Goal: Task Accomplishment & Management: Complete application form

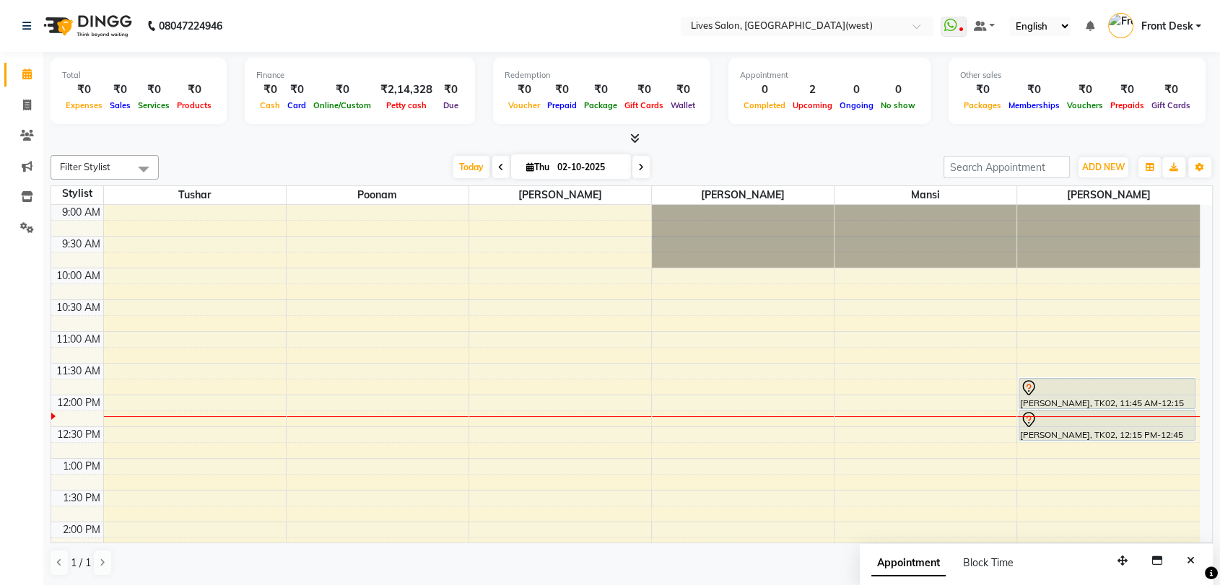
scroll to position [85, 0]
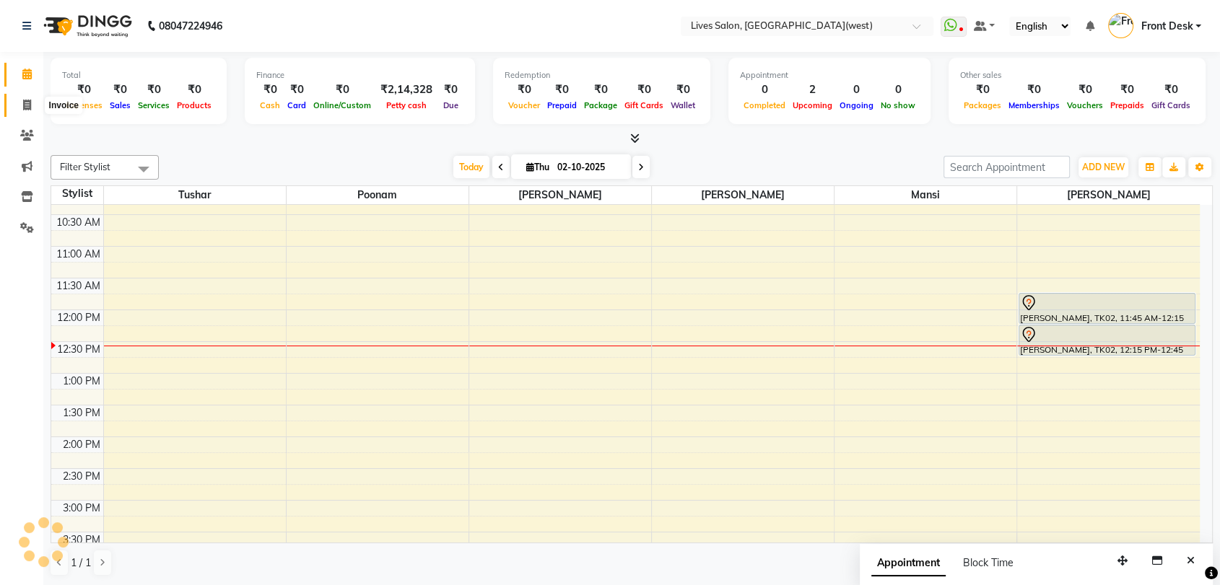
click at [23, 101] on icon at bounding box center [27, 105] width 8 height 11
select select "service"
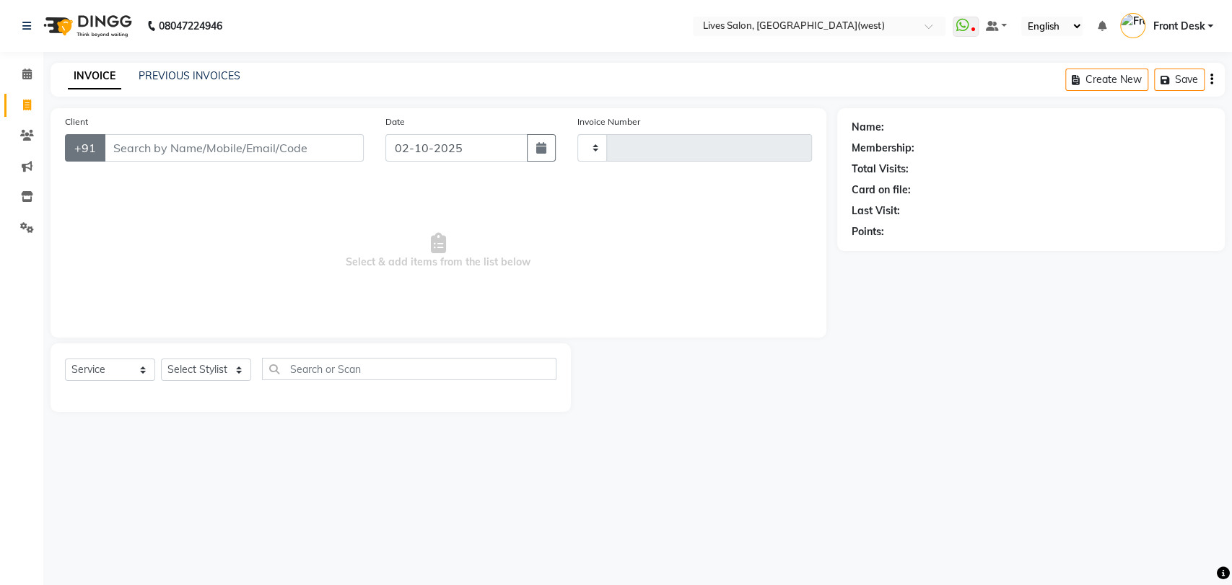
type input "1196"
select select "4342"
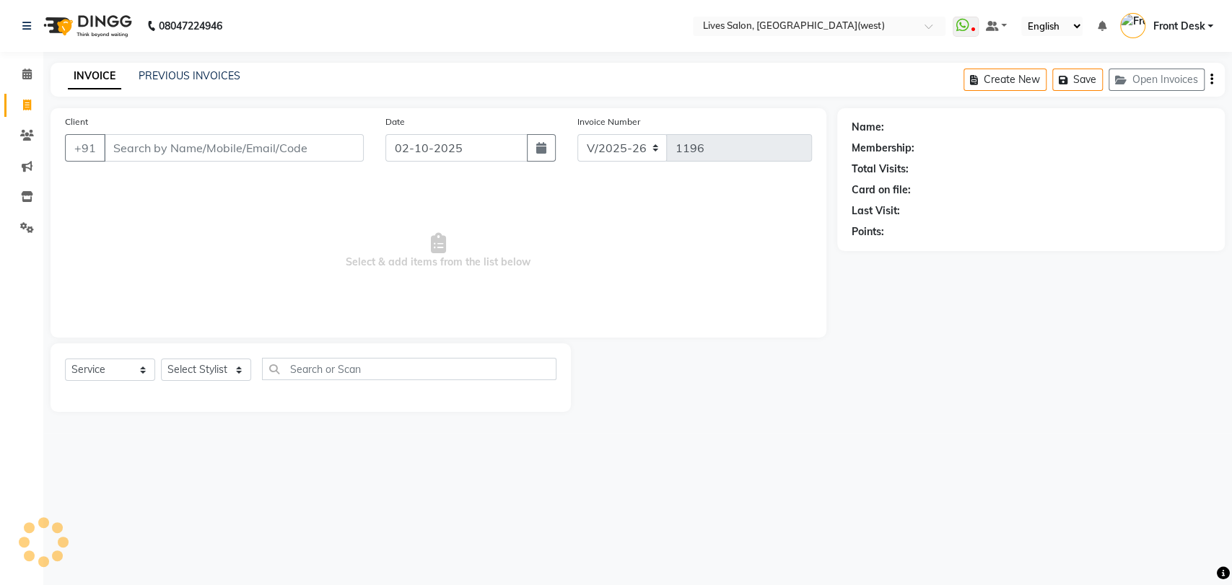
click at [130, 148] on input "Client" at bounding box center [234, 147] width 260 height 27
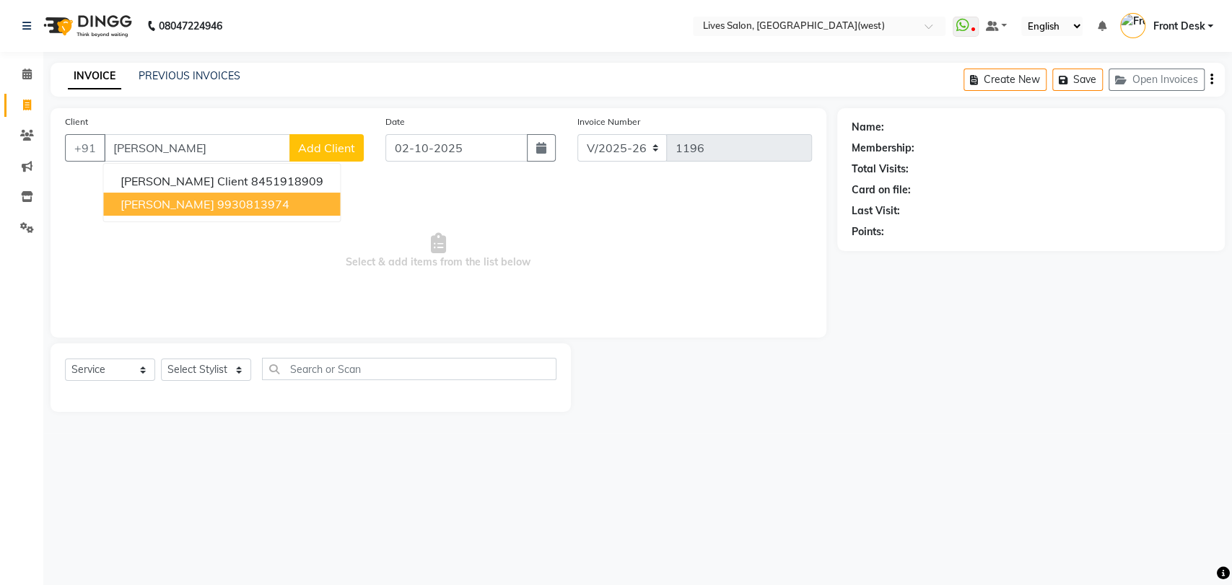
click at [143, 200] on span "[PERSON_NAME]" at bounding box center [167, 204] width 93 height 14
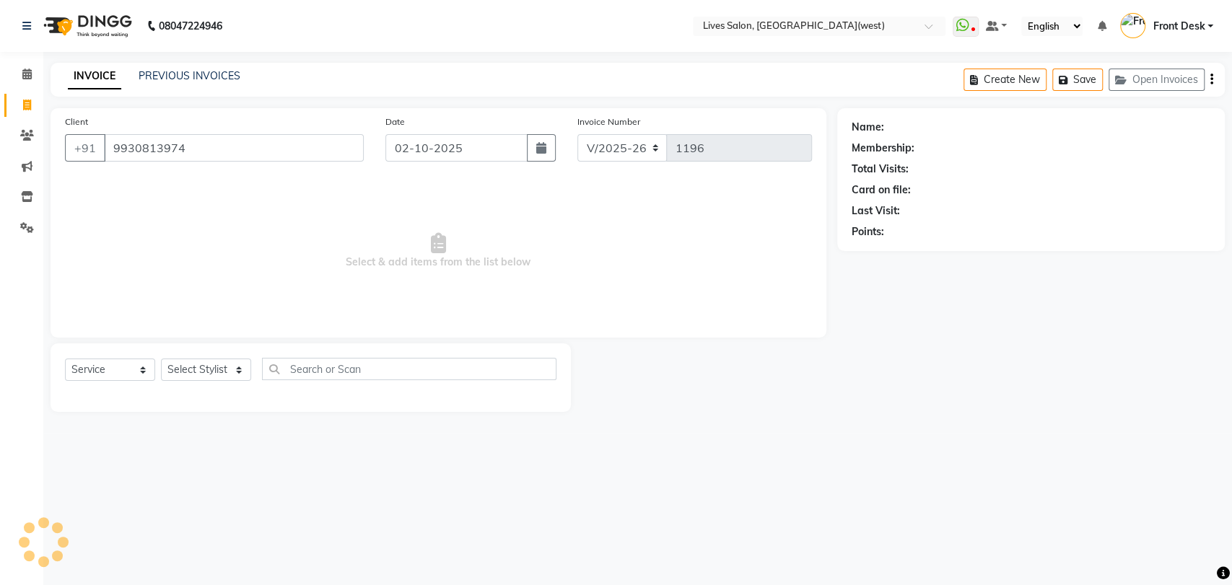
type input "9930813974"
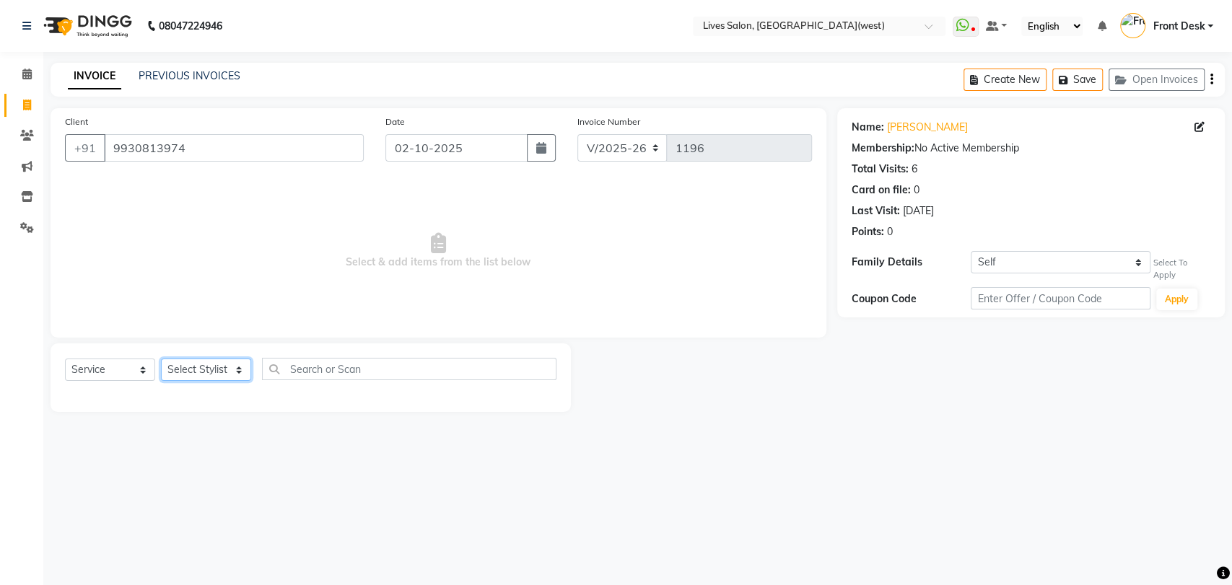
click at [222, 370] on select "Select Stylist [PERSON_NAME] Front Desk [PERSON_NAME] [PERSON_NAME] sameer [PER…" at bounding box center [206, 370] width 90 height 22
select select "24006"
click at [161, 359] on select "Select Stylist [PERSON_NAME] Front Desk [PERSON_NAME] [PERSON_NAME] sameer [PER…" at bounding box center [206, 370] width 90 height 22
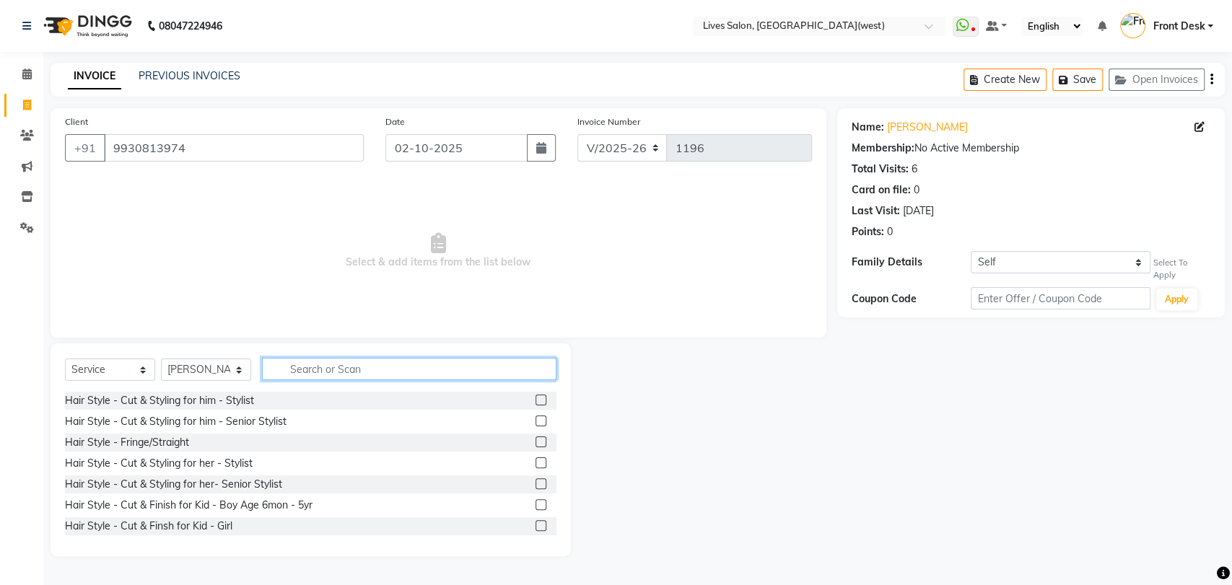
click at [306, 364] on input "text" at bounding box center [409, 369] width 294 height 22
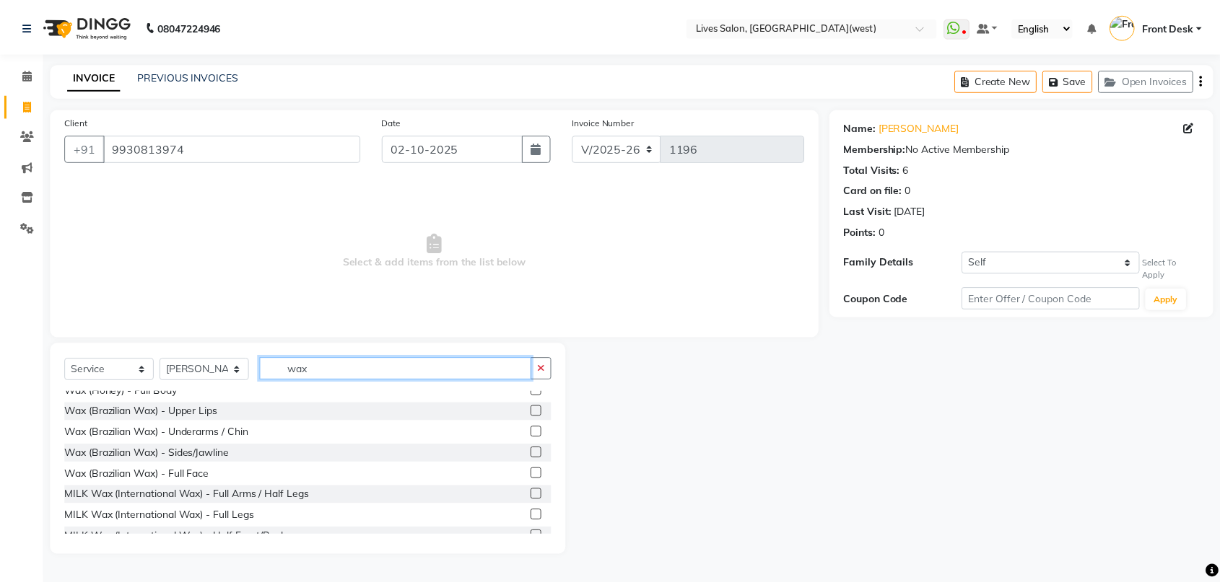
scroll to position [256, 0]
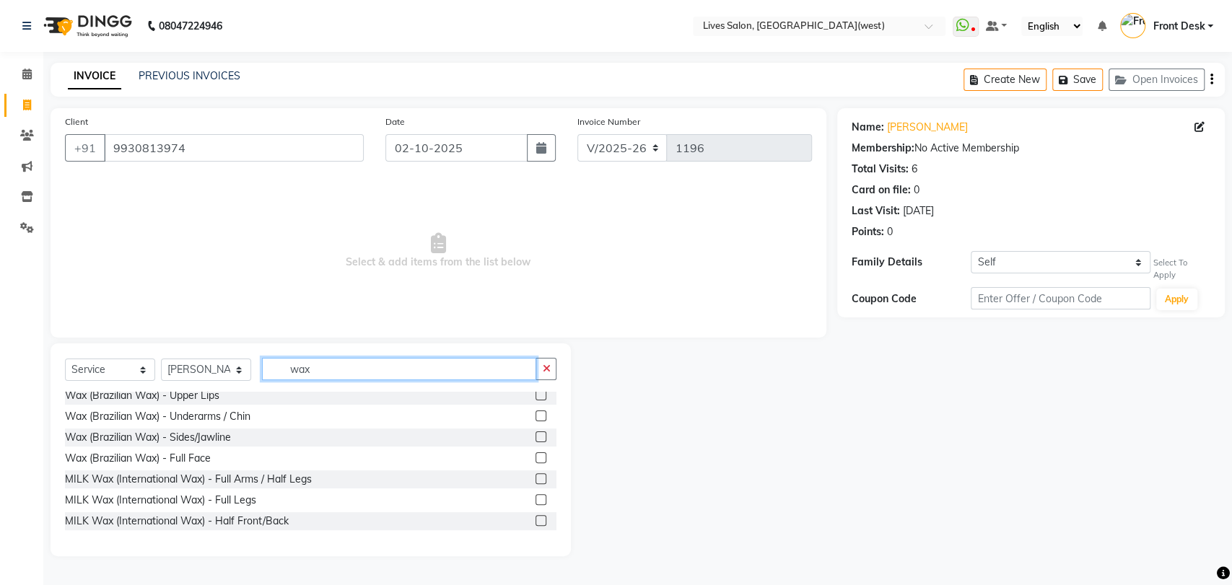
type input "wax"
click at [535, 476] on label at bounding box center [540, 478] width 11 height 11
click at [535, 476] on input "checkbox" at bounding box center [539, 479] width 9 height 9
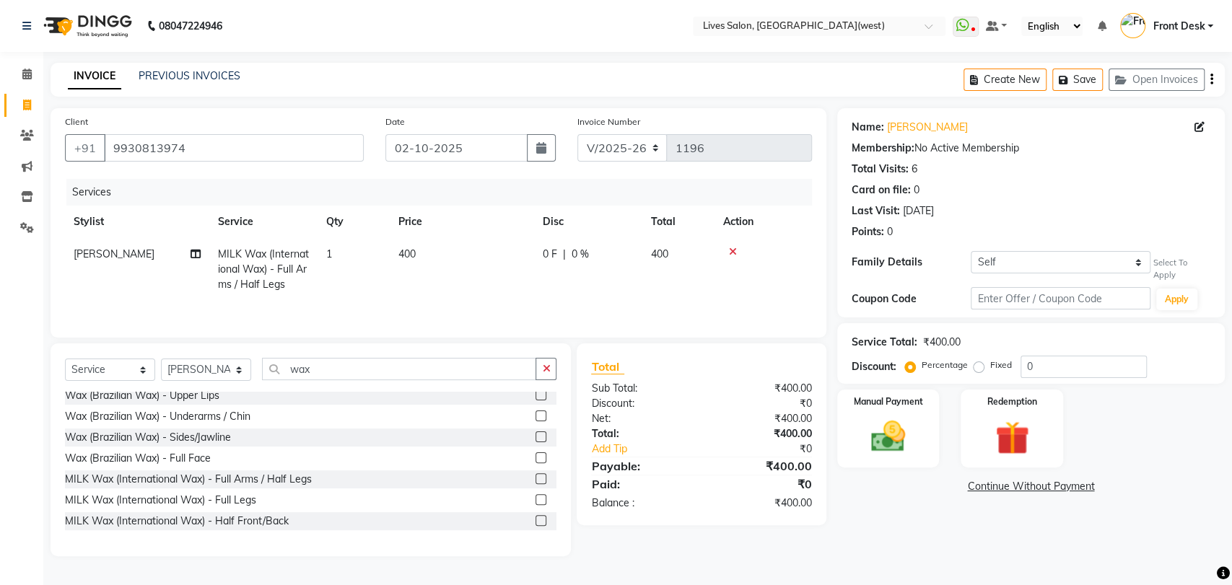
click at [535, 478] on label at bounding box center [540, 478] width 11 height 11
click at [535, 478] on input "checkbox" at bounding box center [539, 479] width 9 height 9
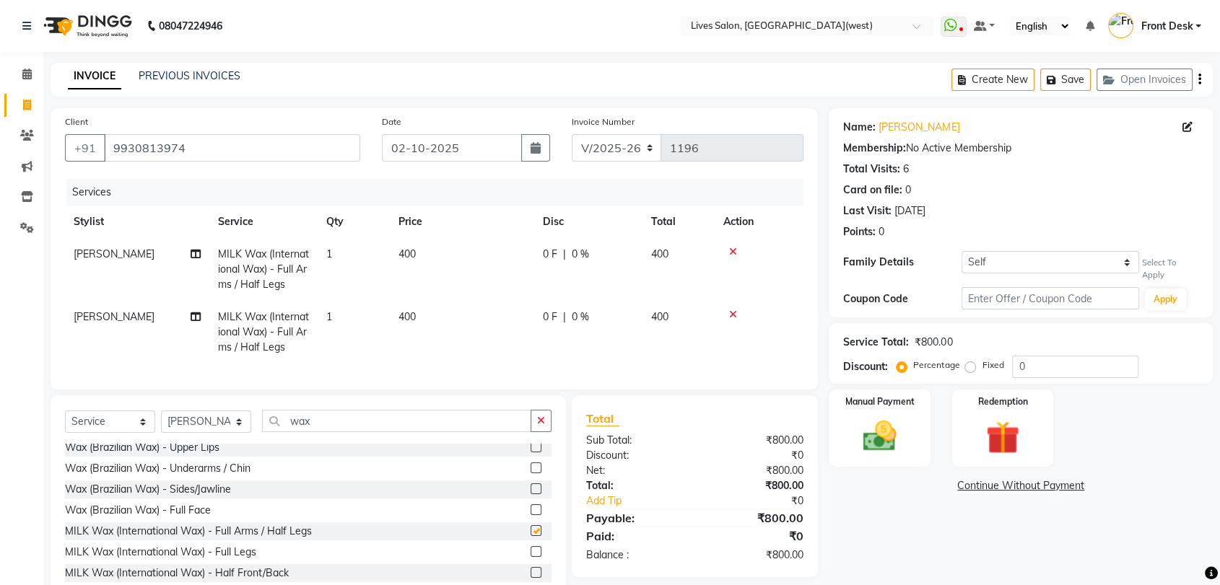
checkbox input "false"
click at [1054, 255] on select "Self [PERSON_NAME]" at bounding box center [1050, 262] width 178 height 22
select select "3040153"
click at [961, 251] on select "Self [PERSON_NAME]" at bounding box center [1050, 262] width 178 height 22
click at [27, 143] on span at bounding box center [26, 136] width 25 height 17
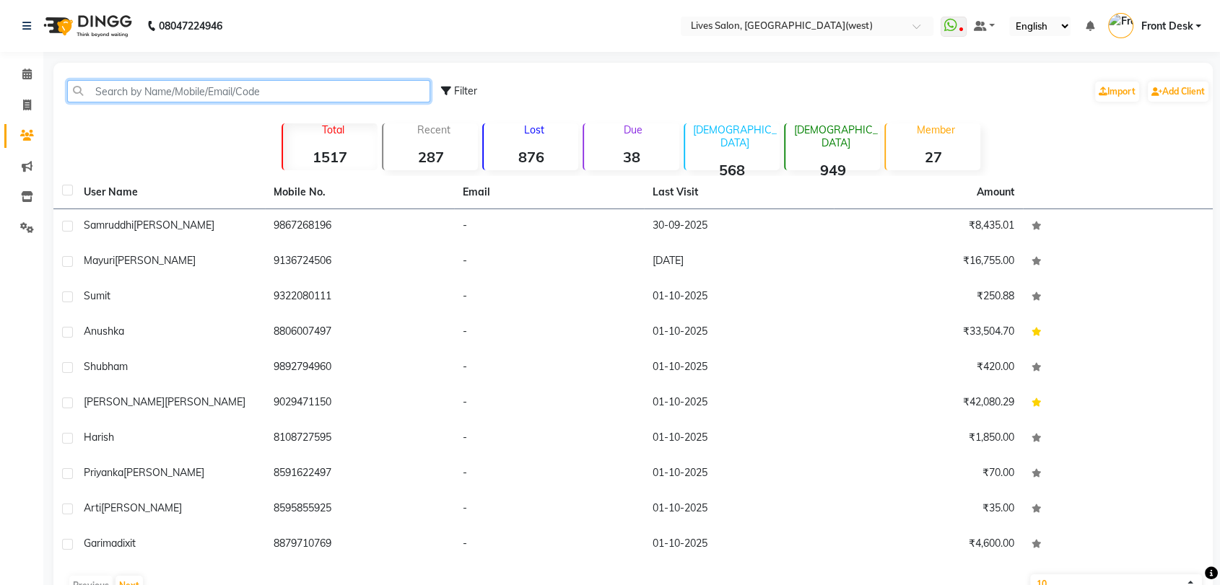
click at [134, 95] on input "text" at bounding box center [248, 91] width 363 height 22
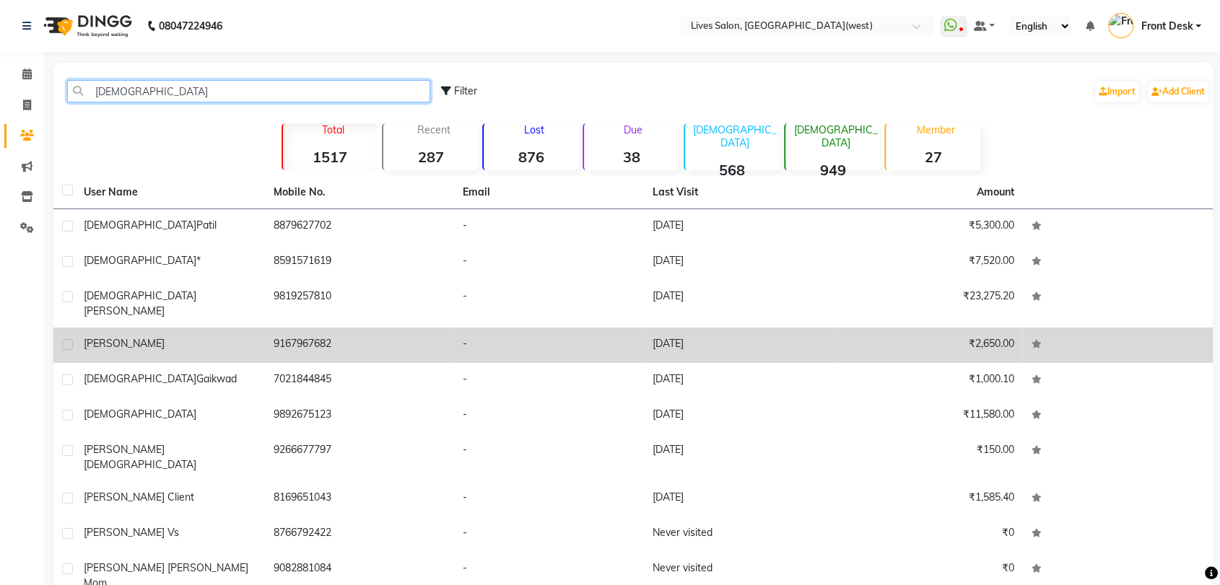
type input "[DEMOGRAPHIC_DATA]"
click at [153, 336] on div "[PERSON_NAME]" at bounding box center [170, 343] width 172 height 15
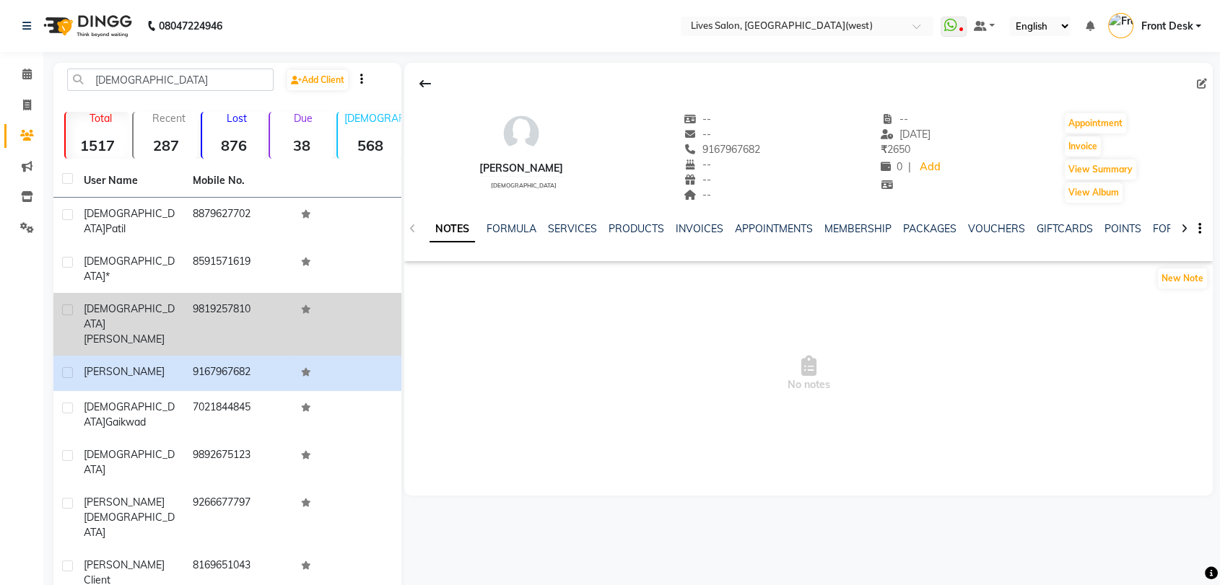
click at [135, 333] on span "[PERSON_NAME]" at bounding box center [124, 339] width 81 height 13
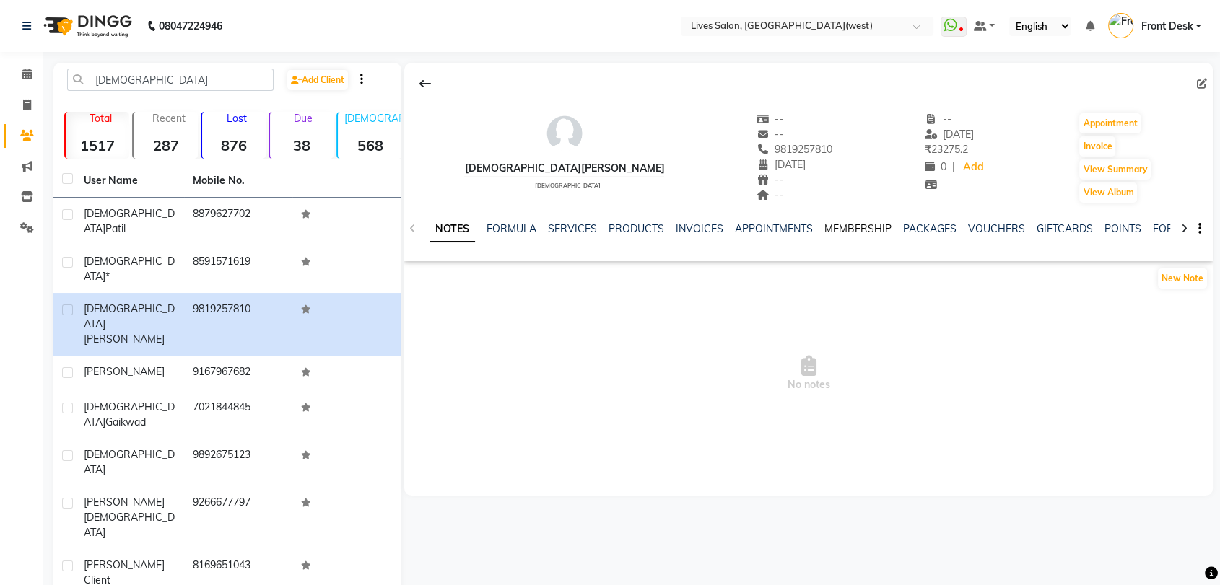
click at [853, 226] on link "MEMBERSHIP" at bounding box center [857, 228] width 67 height 13
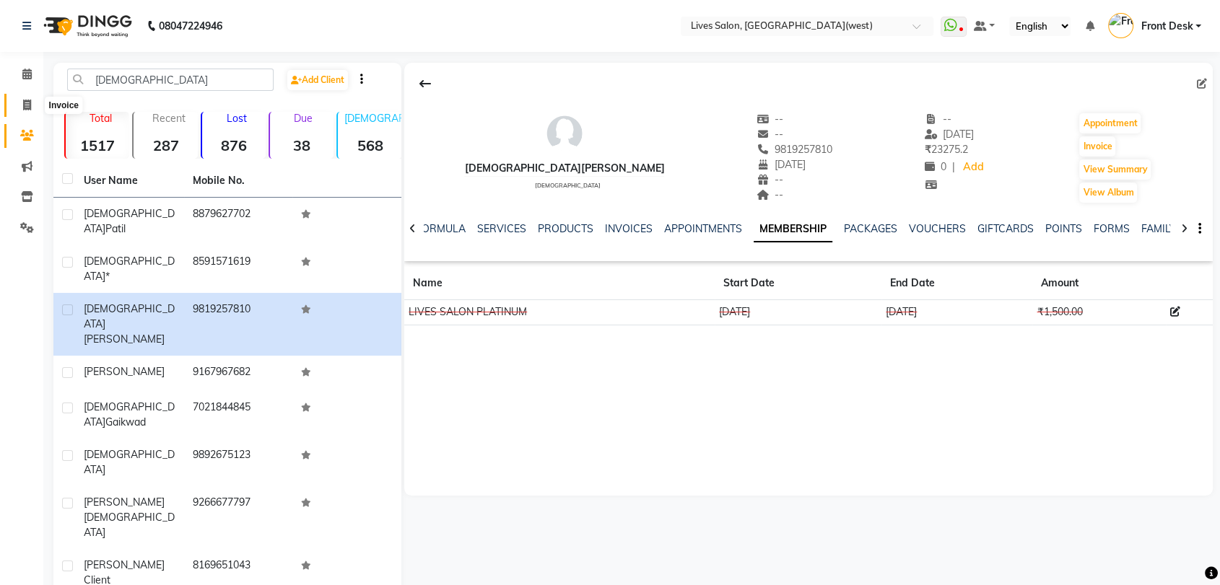
click at [19, 105] on span at bounding box center [26, 105] width 25 height 17
select select "service"
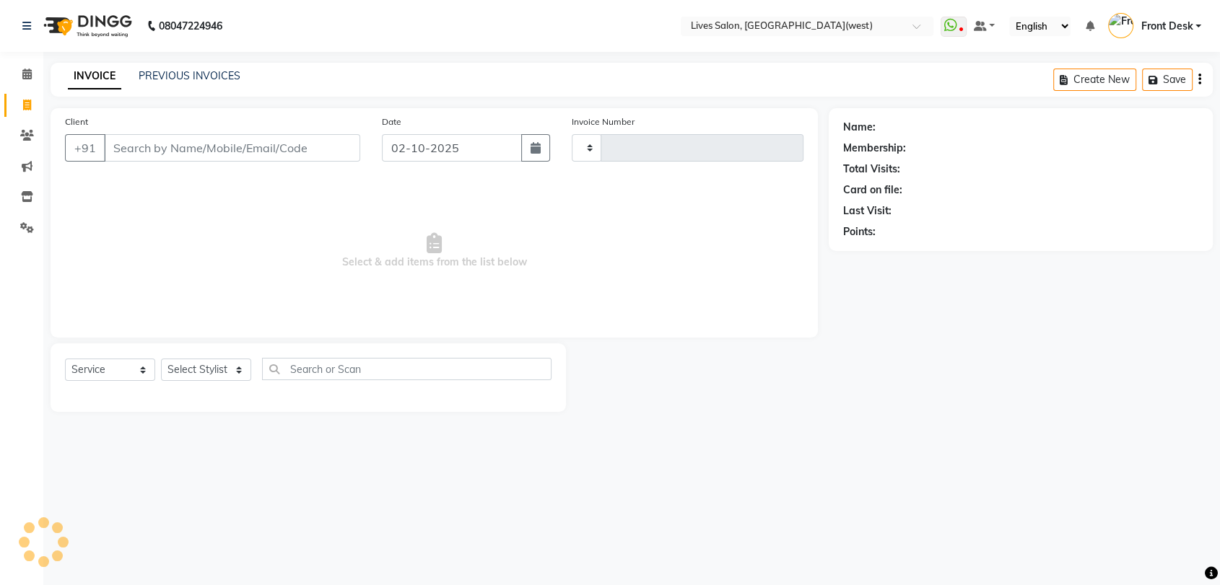
type input "1196"
select select "4342"
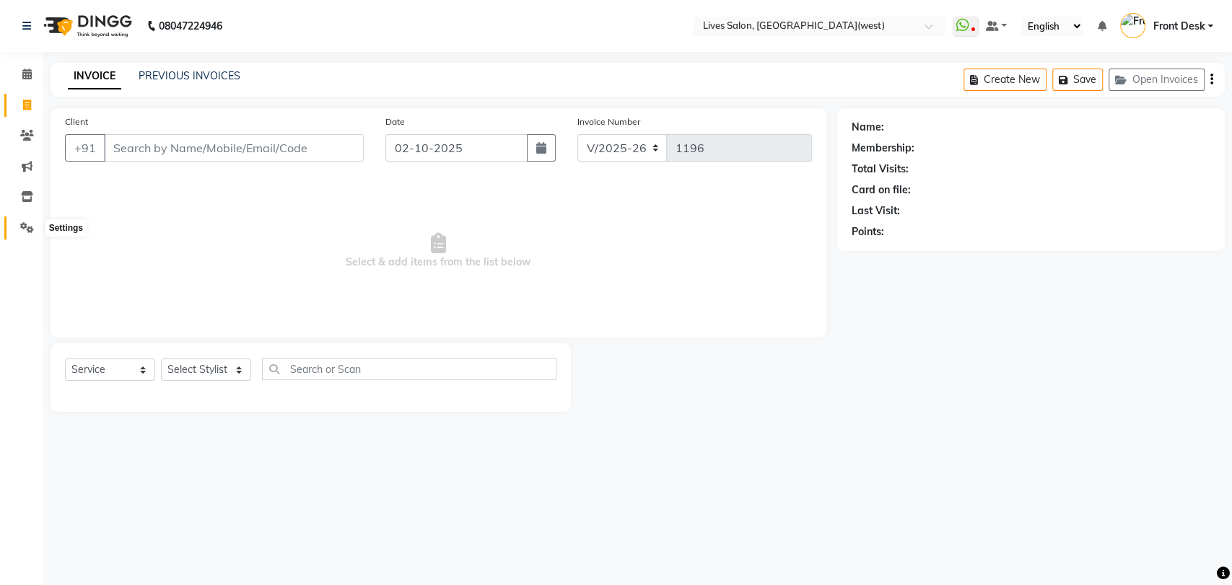
click at [28, 229] on icon at bounding box center [27, 227] width 14 height 11
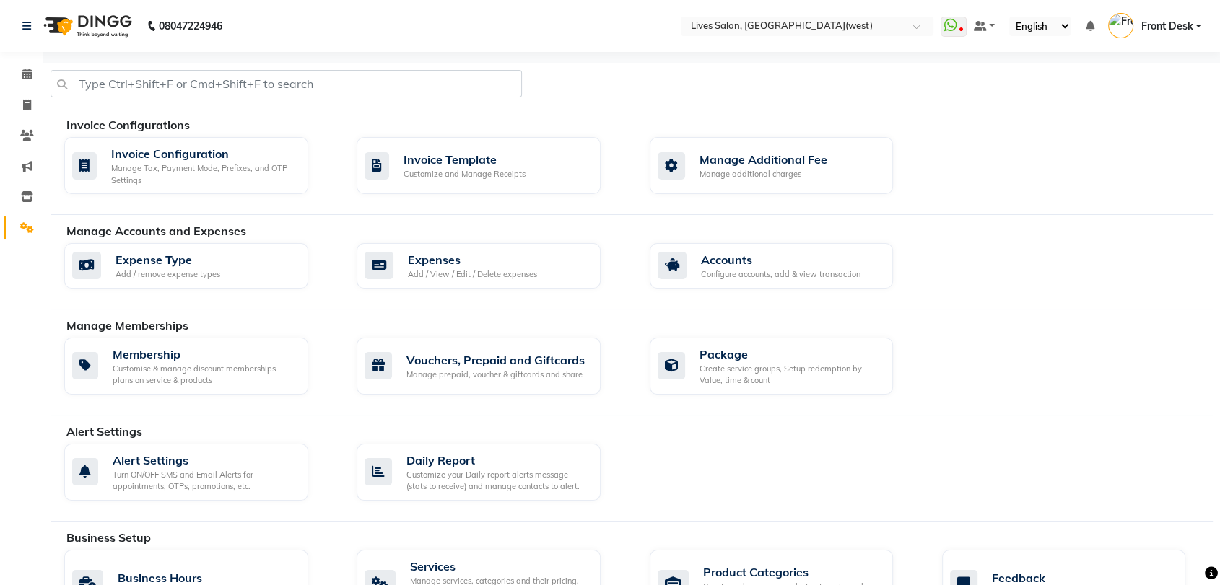
scroll to position [227, 0]
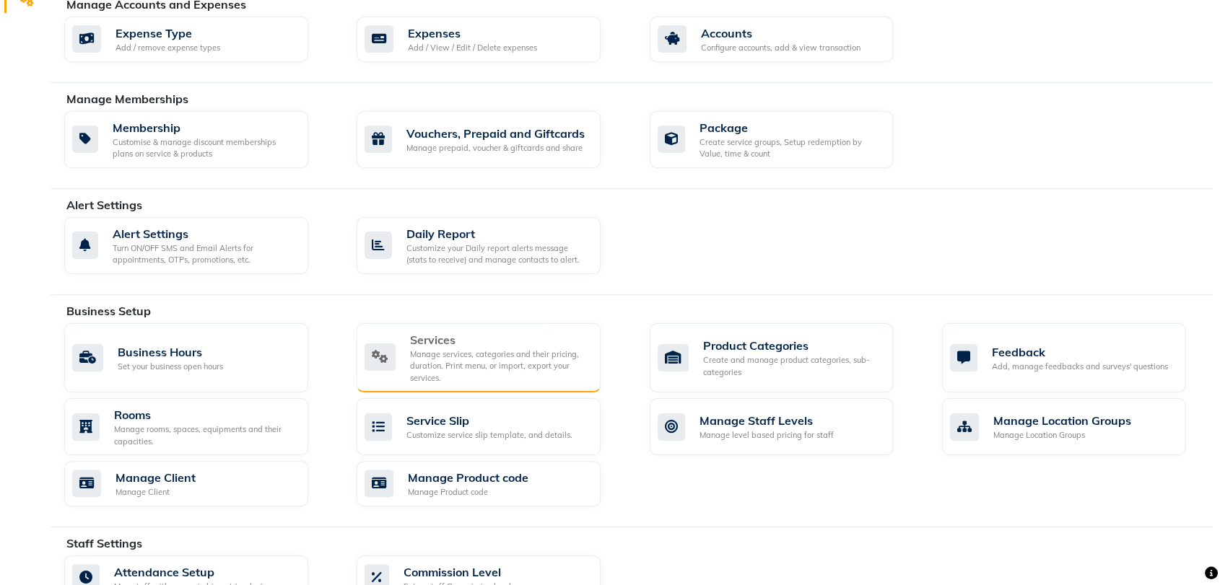
click at [434, 368] on div "Manage services, categories and their pricing, duration. Print menu, or import,…" at bounding box center [499, 367] width 179 height 36
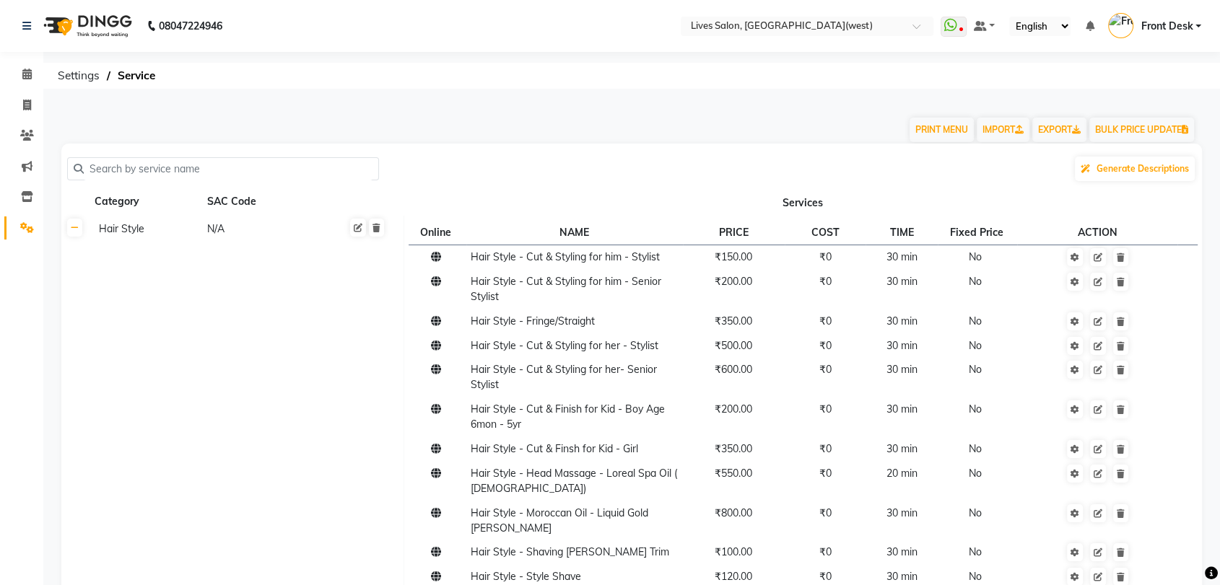
click at [204, 162] on input "text" at bounding box center [228, 169] width 289 height 22
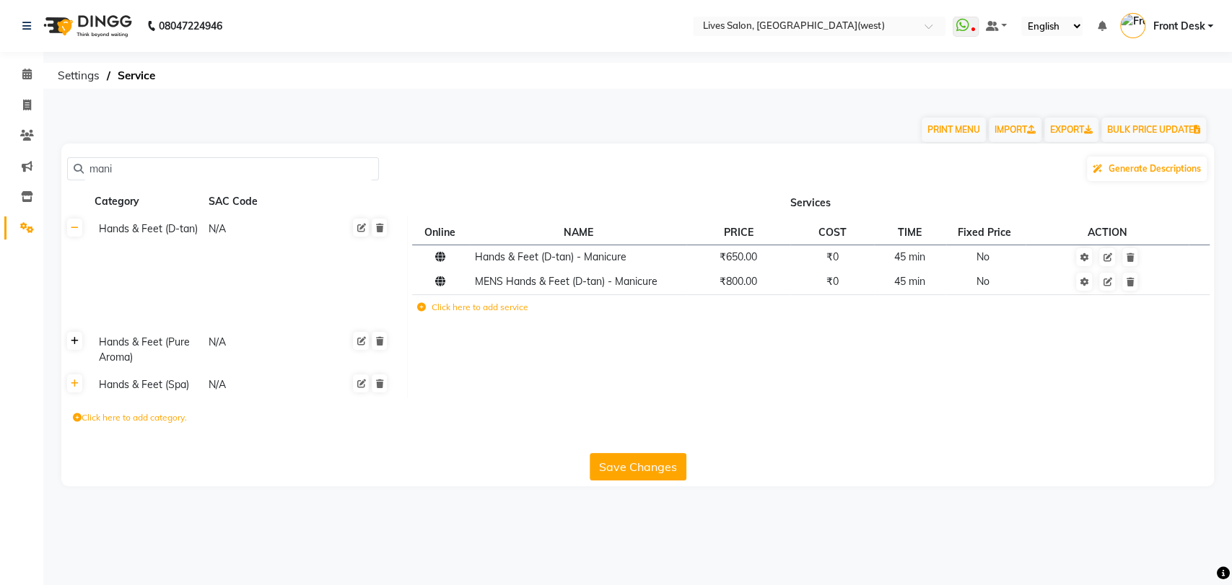
click at [71, 344] on icon at bounding box center [75, 341] width 8 height 9
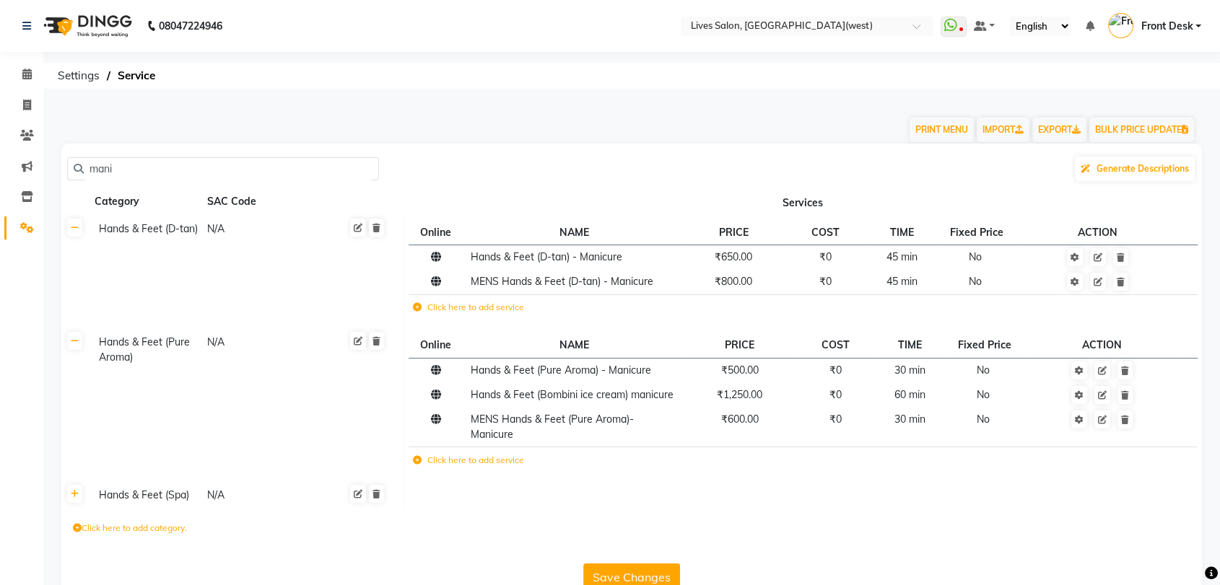
click at [144, 166] on input "mani" at bounding box center [228, 169] width 289 height 22
type input "m"
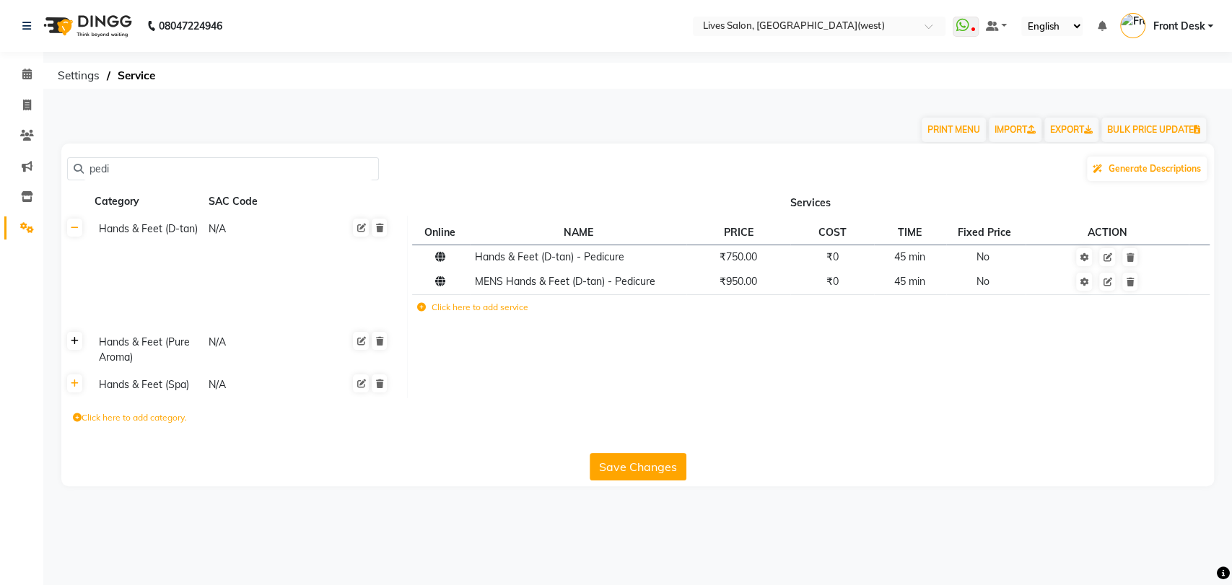
click at [80, 346] on link at bounding box center [74, 341] width 15 height 18
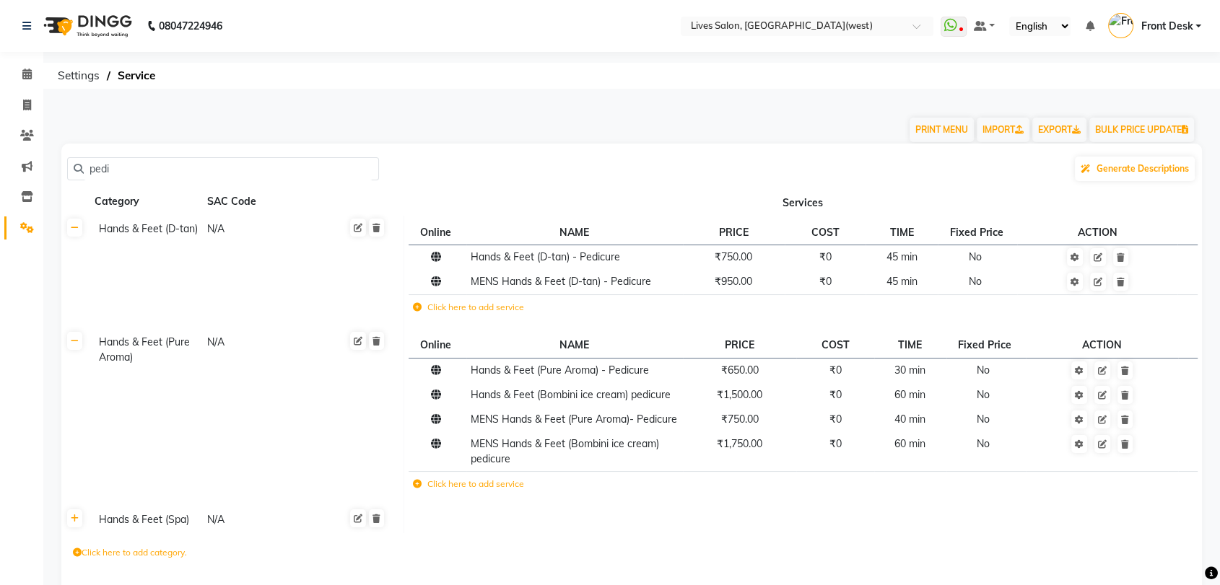
click at [112, 172] on input "pedi" at bounding box center [228, 169] width 289 height 22
type input "p"
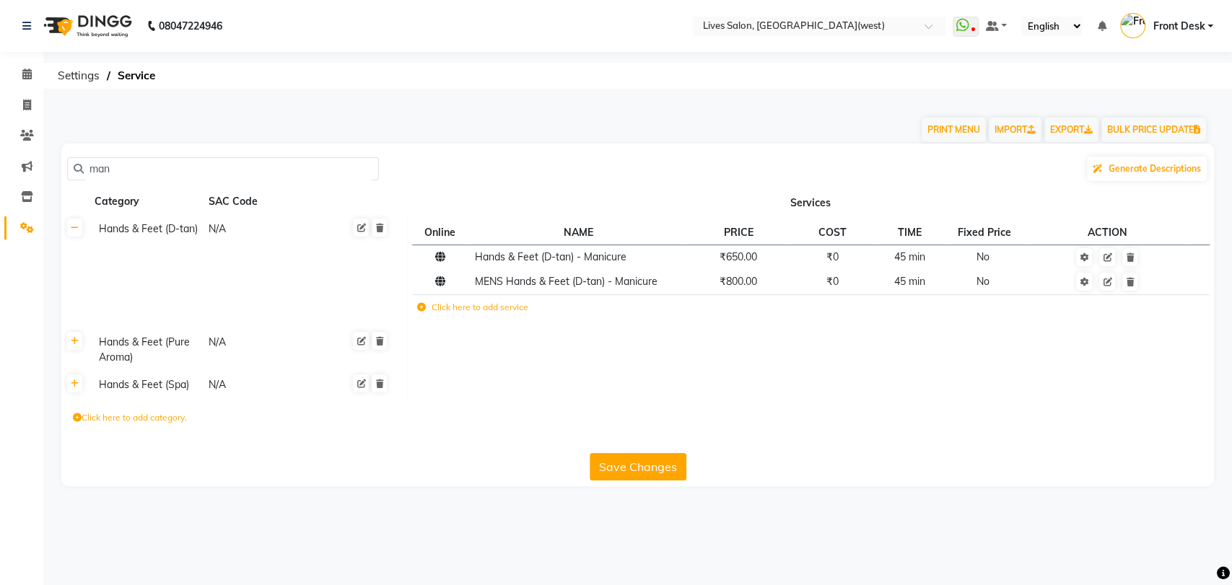
click at [123, 172] on input "man" at bounding box center [228, 169] width 289 height 22
type input "m"
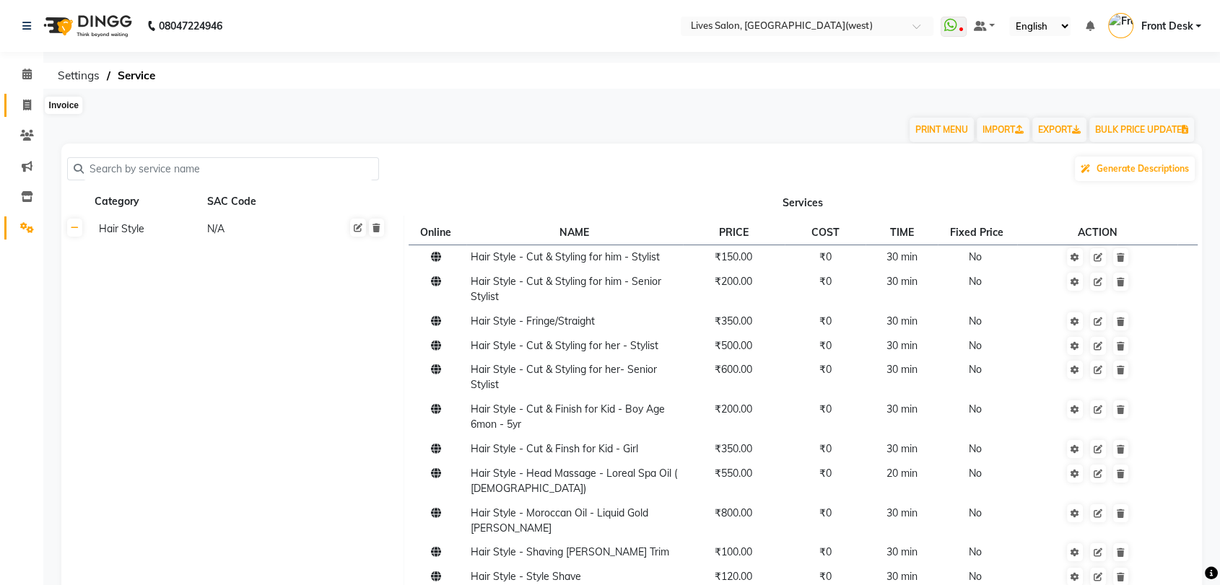
click at [16, 109] on span at bounding box center [26, 105] width 25 height 17
select select "service"
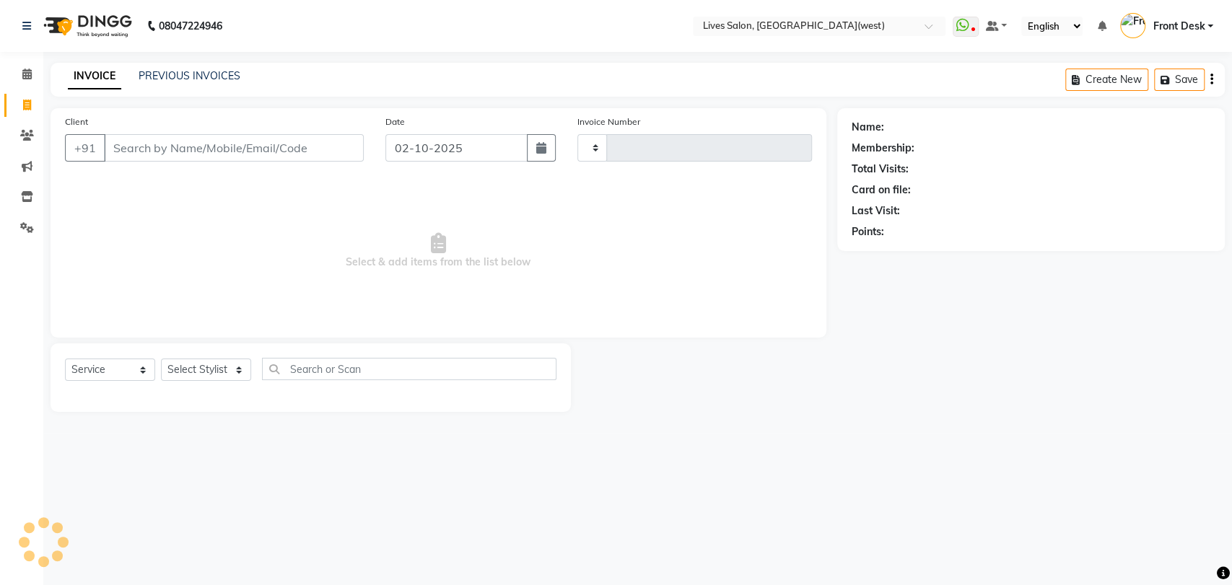
type input "1196"
select select "4342"
click at [121, 156] on input "Client" at bounding box center [234, 147] width 260 height 27
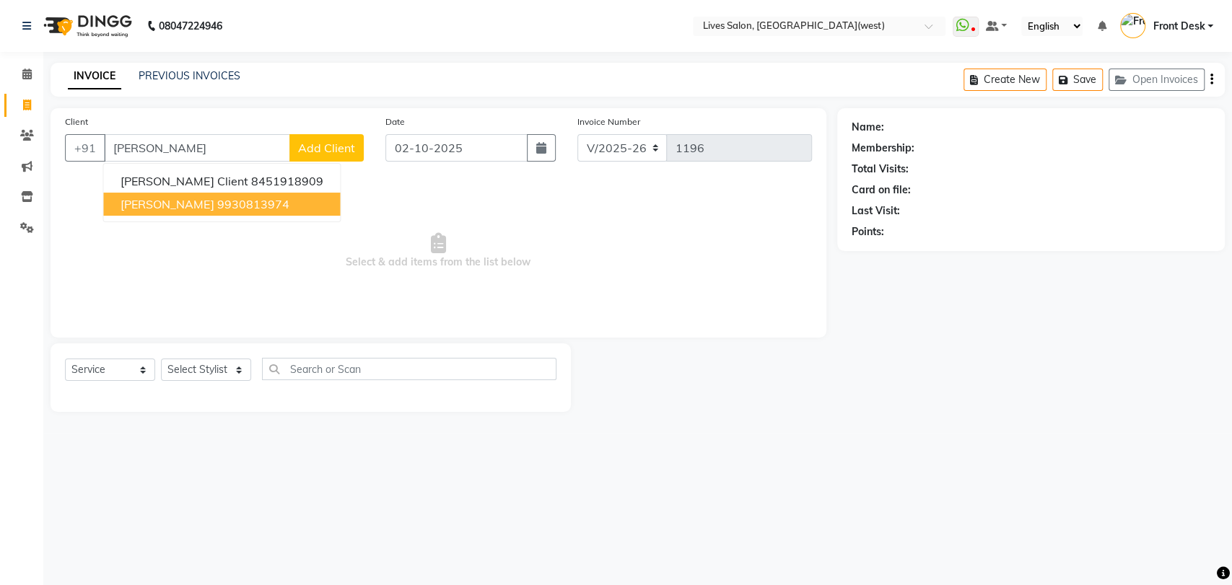
click at [185, 203] on button "[PERSON_NAME] 9930813974" at bounding box center [221, 204] width 237 height 23
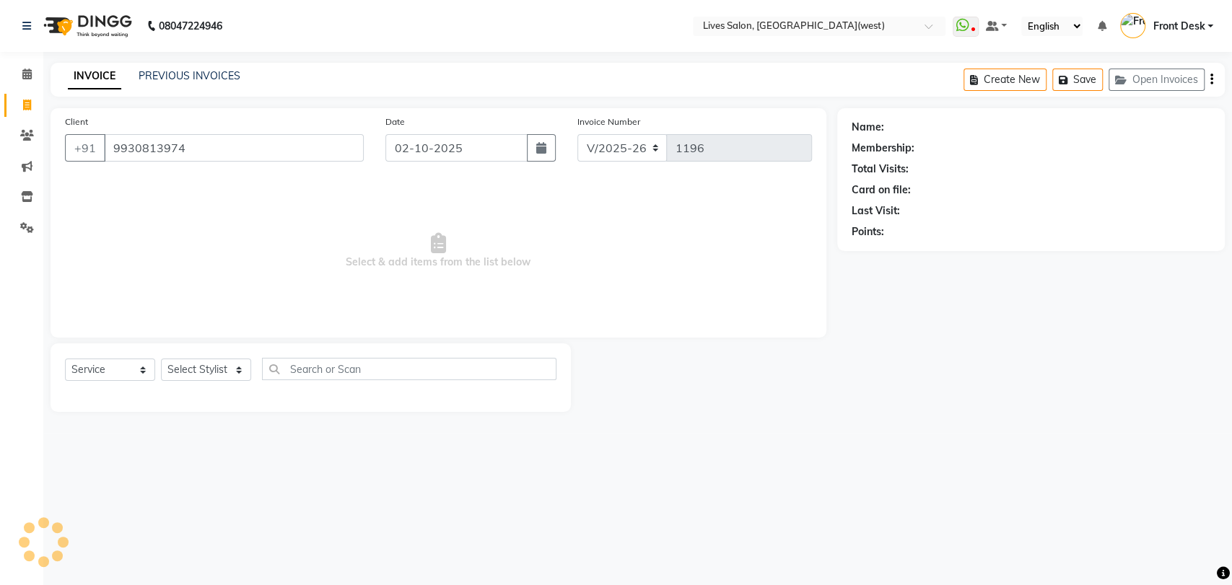
type input "9930813974"
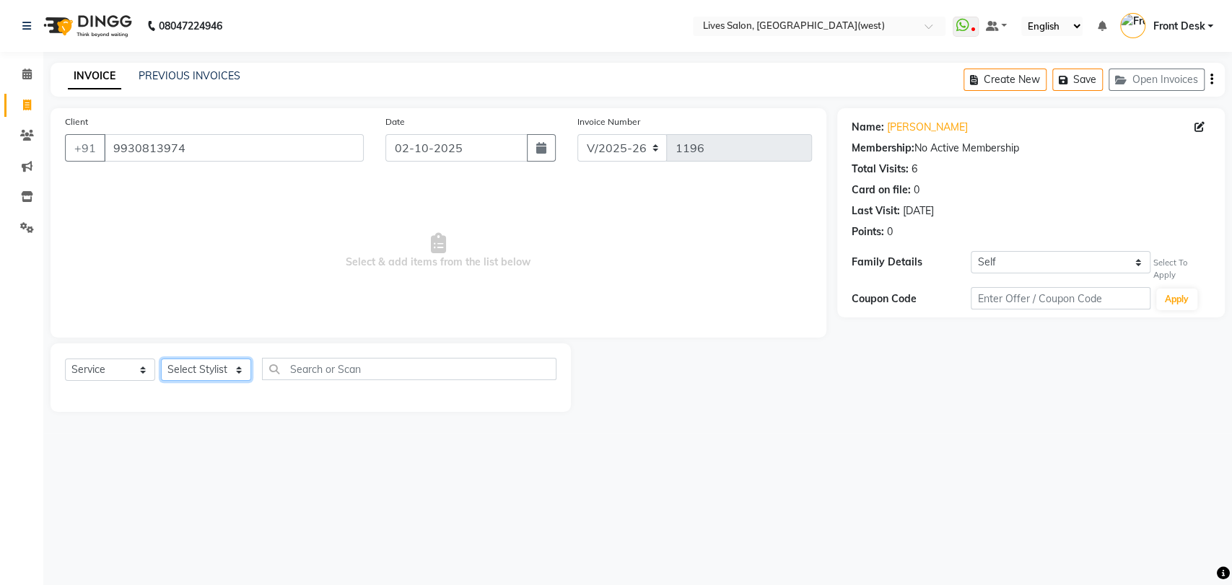
click at [191, 372] on select "Select Stylist [PERSON_NAME] Front Desk [PERSON_NAME] [PERSON_NAME] sameer [PER…" at bounding box center [206, 370] width 90 height 22
select select "24006"
click at [161, 359] on select "Select Stylist [PERSON_NAME] Front Desk [PERSON_NAME] [PERSON_NAME] sameer [PER…" at bounding box center [206, 370] width 90 height 22
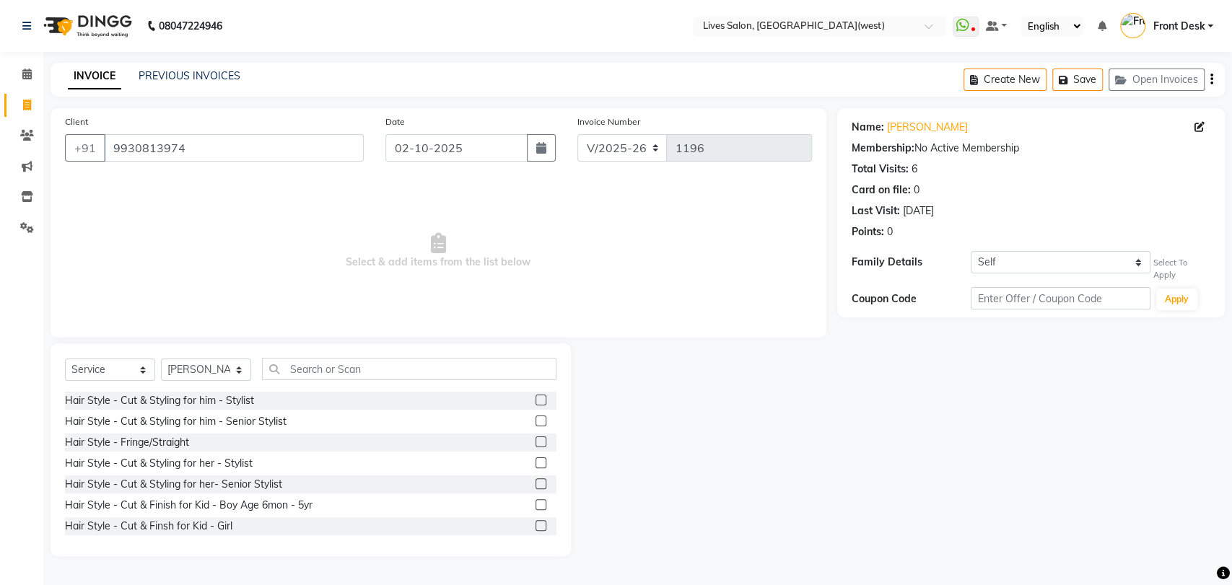
click at [312, 355] on div "Select Service Product Membership Package Voucher Prepaid Gift Card Select Styl…" at bounding box center [311, 450] width 520 height 213
click at [308, 364] on input "text" at bounding box center [409, 369] width 294 height 22
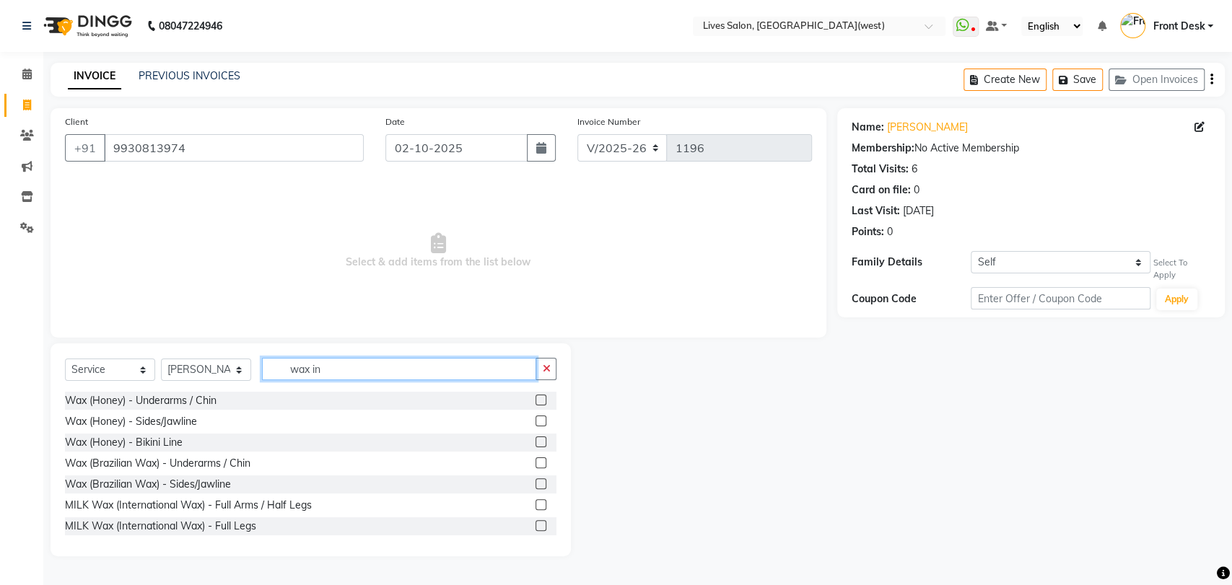
type input "wax in"
click at [535, 505] on label at bounding box center [540, 504] width 11 height 11
click at [535, 505] on input "checkbox" at bounding box center [539, 505] width 9 height 9
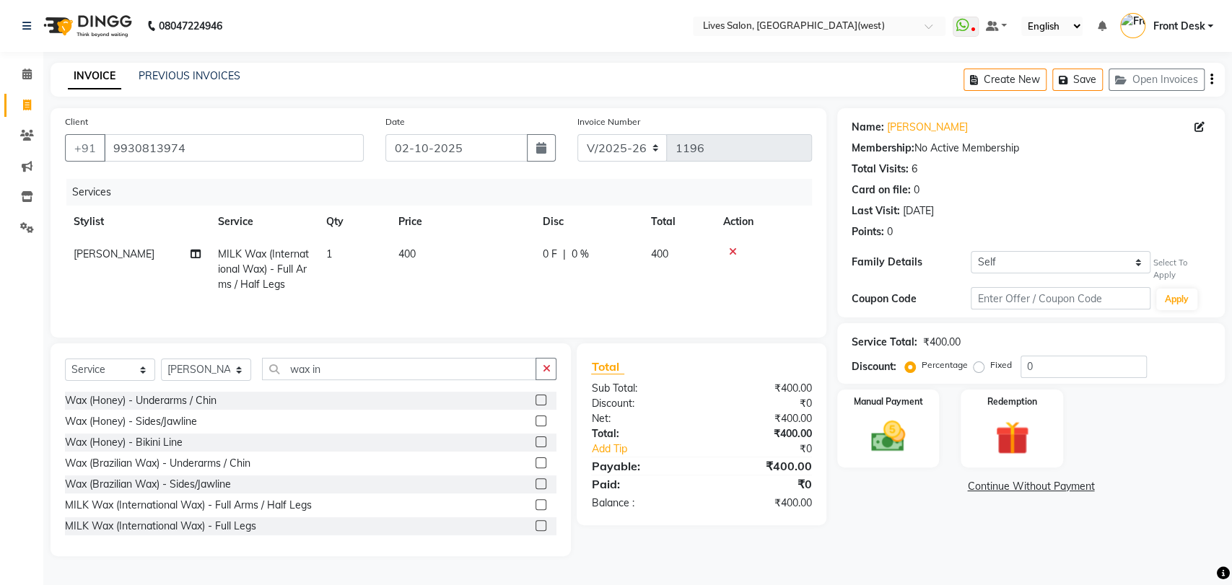
click at [535, 510] on label at bounding box center [540, 504] width 11 height 11
click at [535, 510] on input "checkbox" at bounding box center [539, 505] width 9 height 9
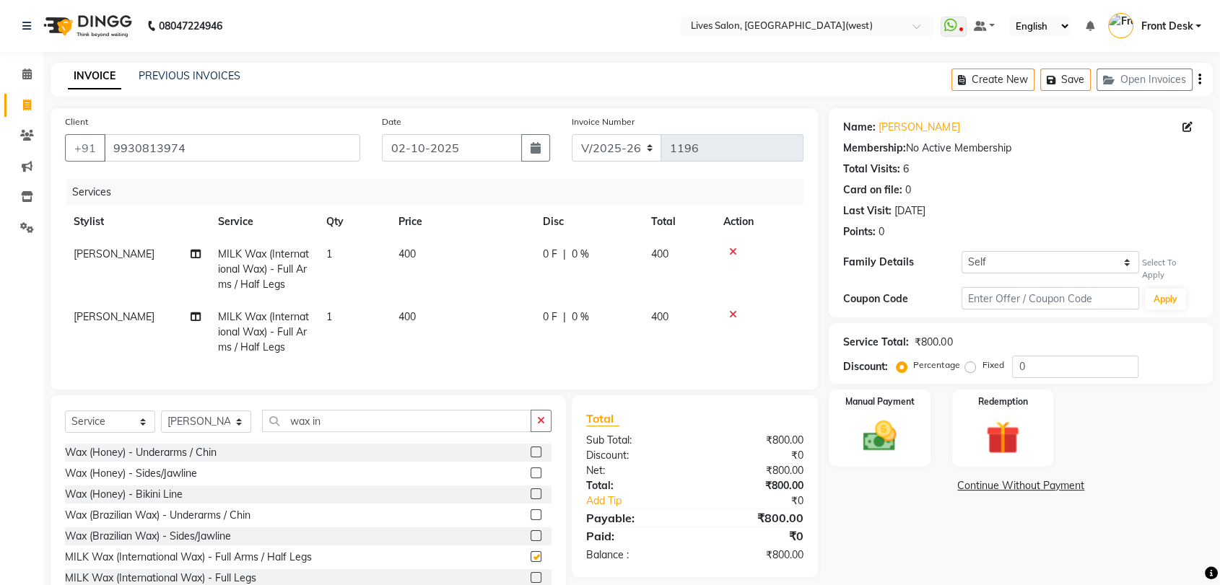
checkbox input "false"
click at [338, 432] on input "wax in" at bounding box center [396, 421] width 269 height 22
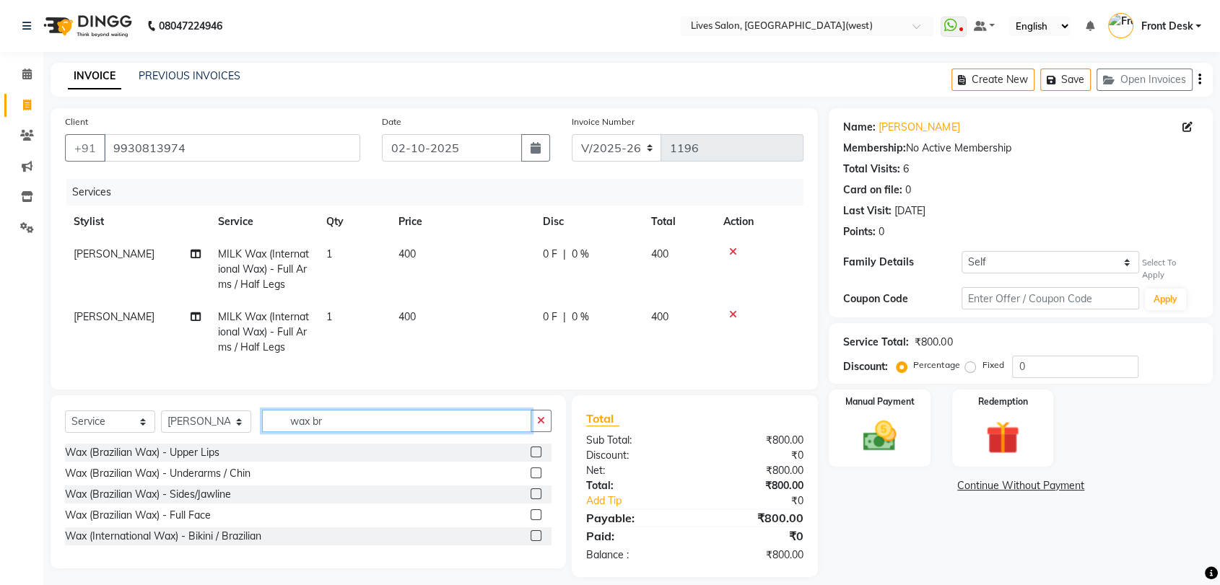
type input "wax br"
click at [540, 541] on label at bounding box center [535, 535] width 11 height 11
click at [540, 541] on input "checkbox" at bounding box center [534, 536] width 9 height 9
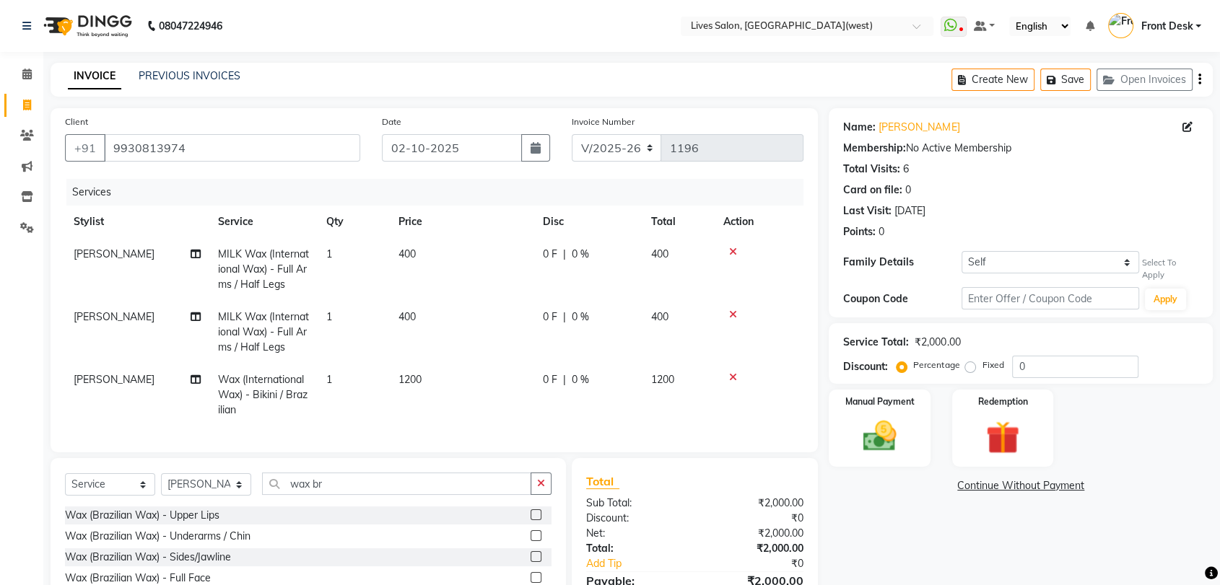
checkbox input "false"
click at [106, 383] on span "[PERSON_NAME]" at bounding box center [114, 379] width 81 height 13
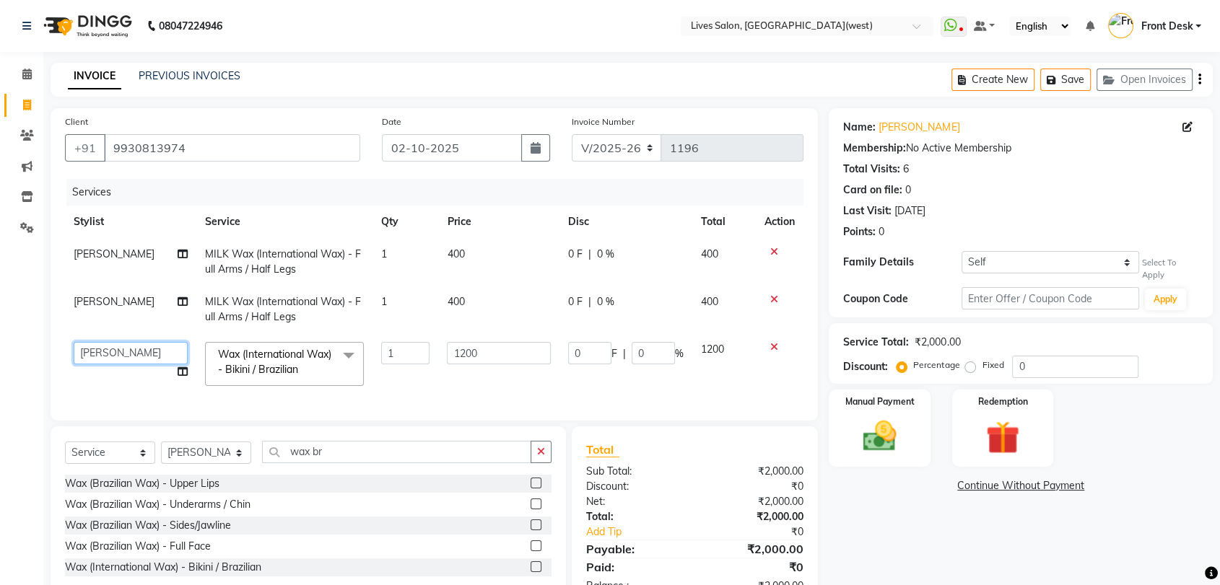
click at [127, 357] on select "[PERSON_NAME] Front Desk [PERSON_NAME] [PERSON_NAME] sameer [PERSON_NAME]" at bounding box center [131, 353] width 114 height 22
select select "24005"
click at [395, 390] on td "1" at bounding box center [405, 363] width 66 height 61
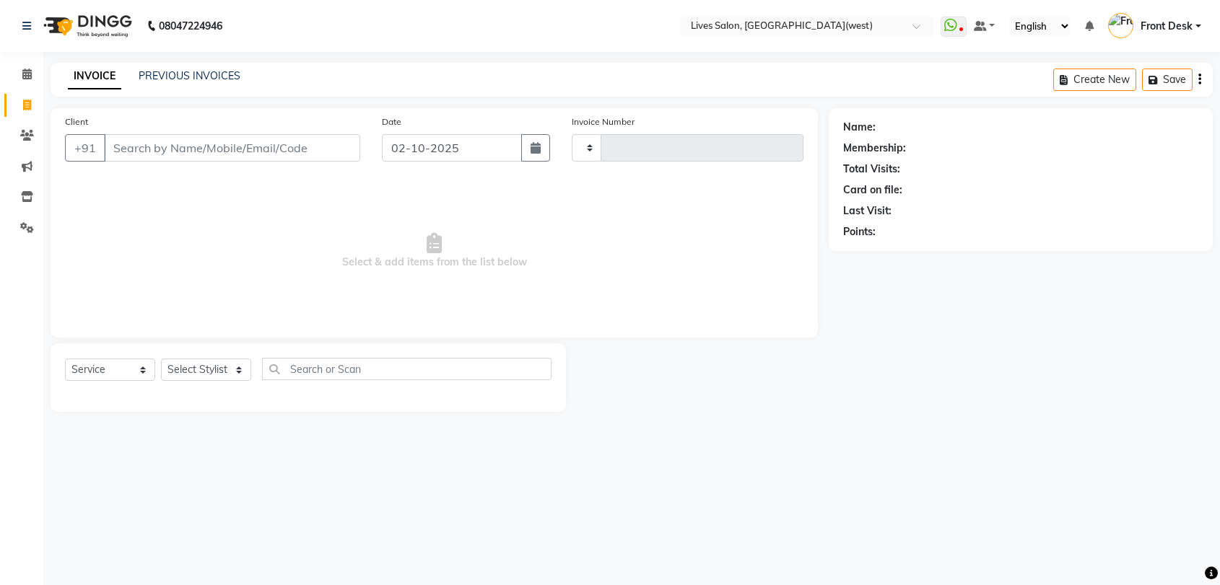
select select "service"
type input "1196"
select select "4342"
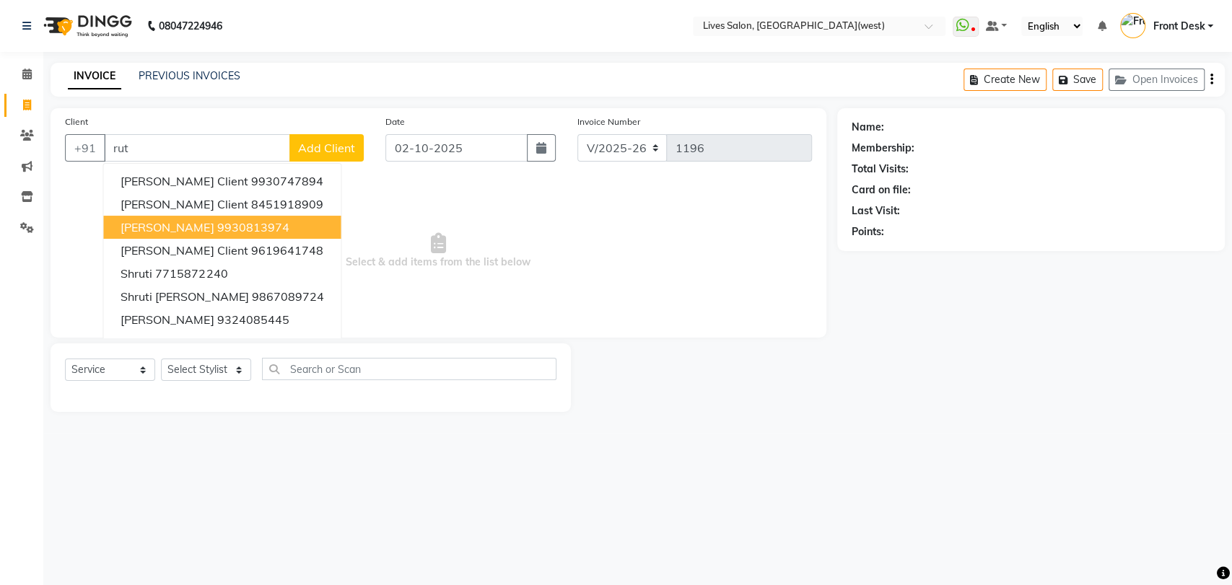
click at [170, 224] on span "[PERSON_NAME]" at bounding box center [167, 227] width 93 height 14
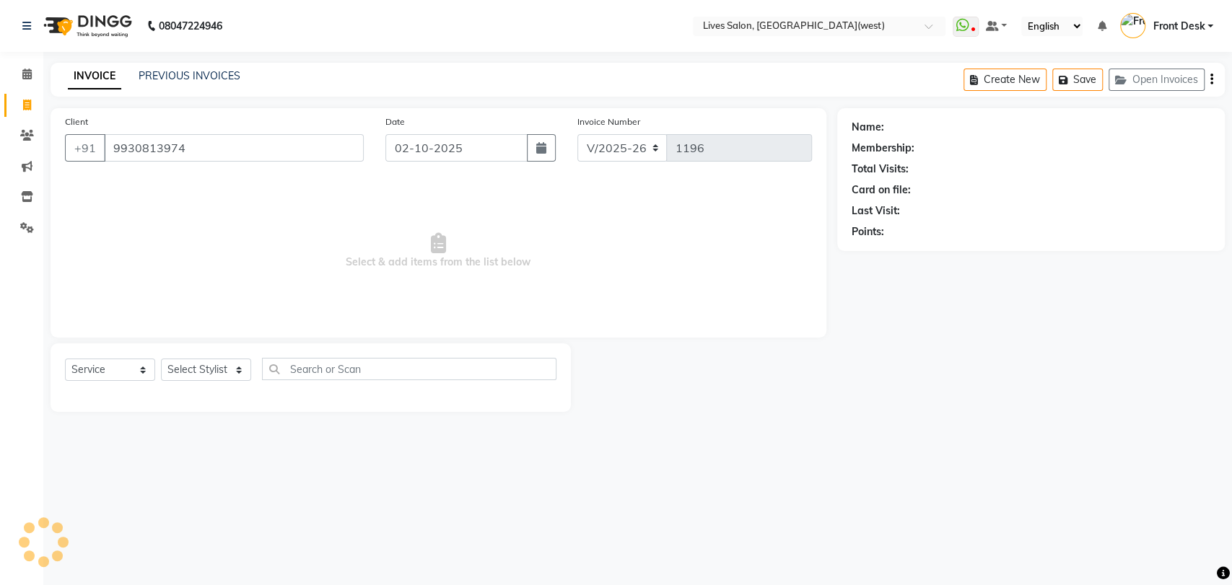
type input "9930813974"
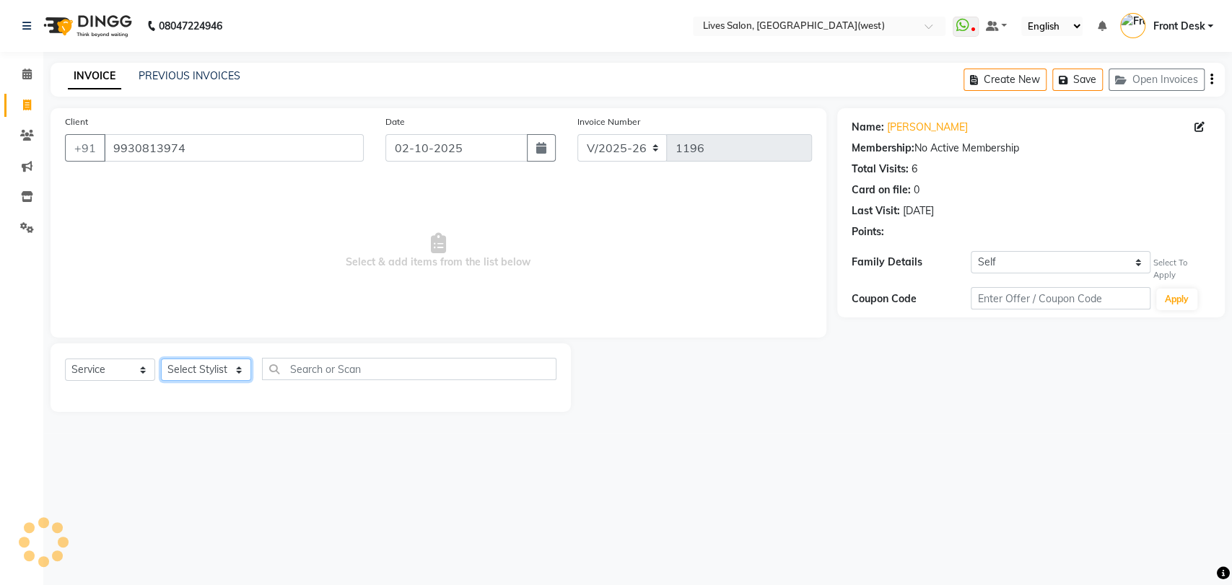
click at [188, 371] on select "Select Stylist [PERSON_NAME] Front Desk [PERSON_NAME] [PERSON_NAME] sameer [PER…" at bounding box center [206, 370] width 90 height 22
select select "24006"
click at [161, 359] on select "Select Stylist [PERSON_NAME] Front Desk [PERSON_NAME] [PERSON_NAME] sameer [PER…" at bounding box center [206, 370] width 90 height 22
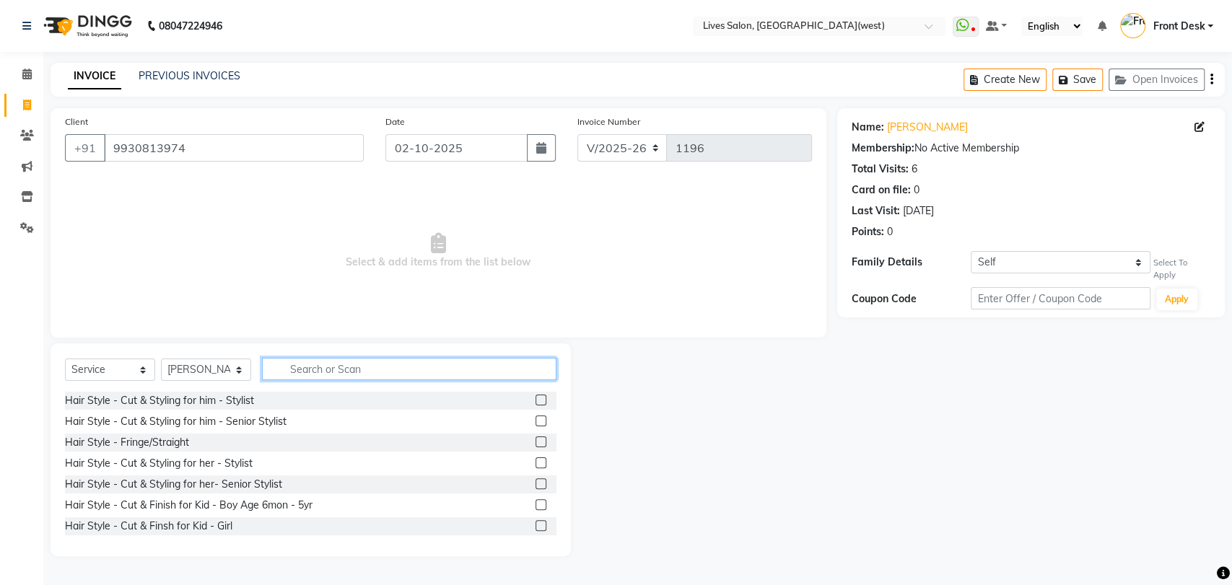
click at [292, 369] on input "text" at bounding box center [409, 369] width 294 height 22
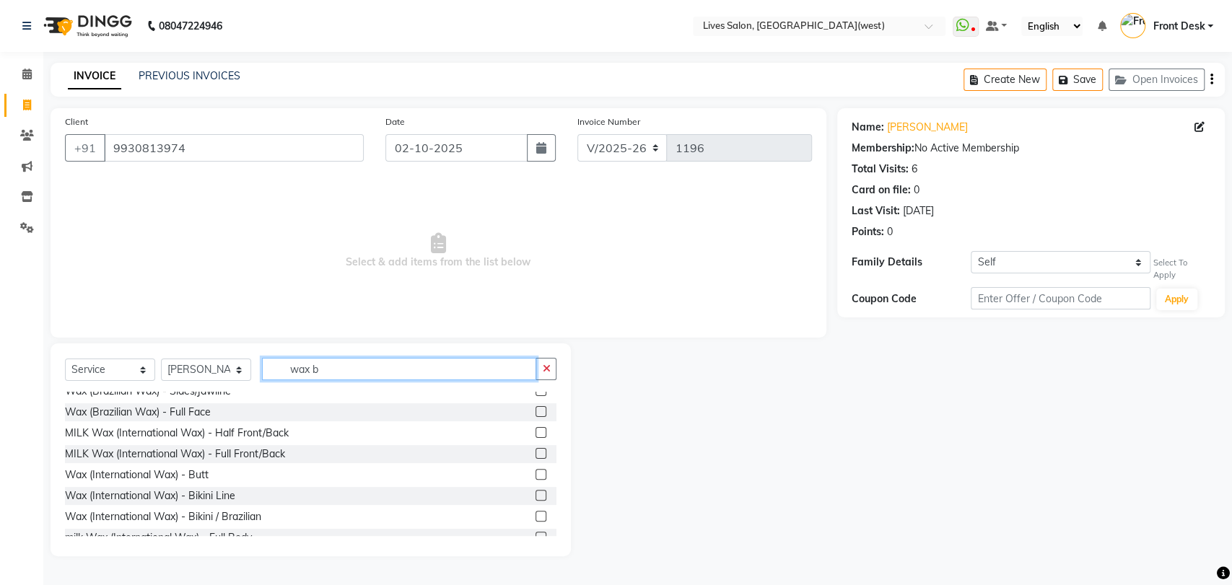
scroll to position [160, 0]
type input "wax b"
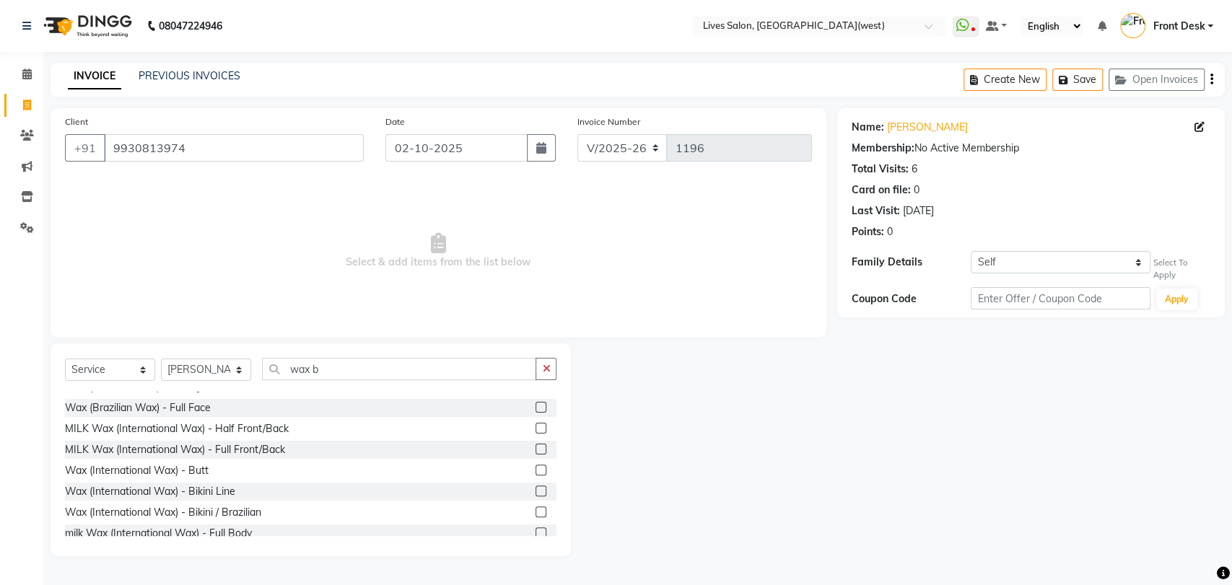
click at [535, 514] on label at bounding box center [540, 512] width 11 height 11
click at [535, 514] on input "checkbox" at bounding box center [539, 512] width 9 height 9
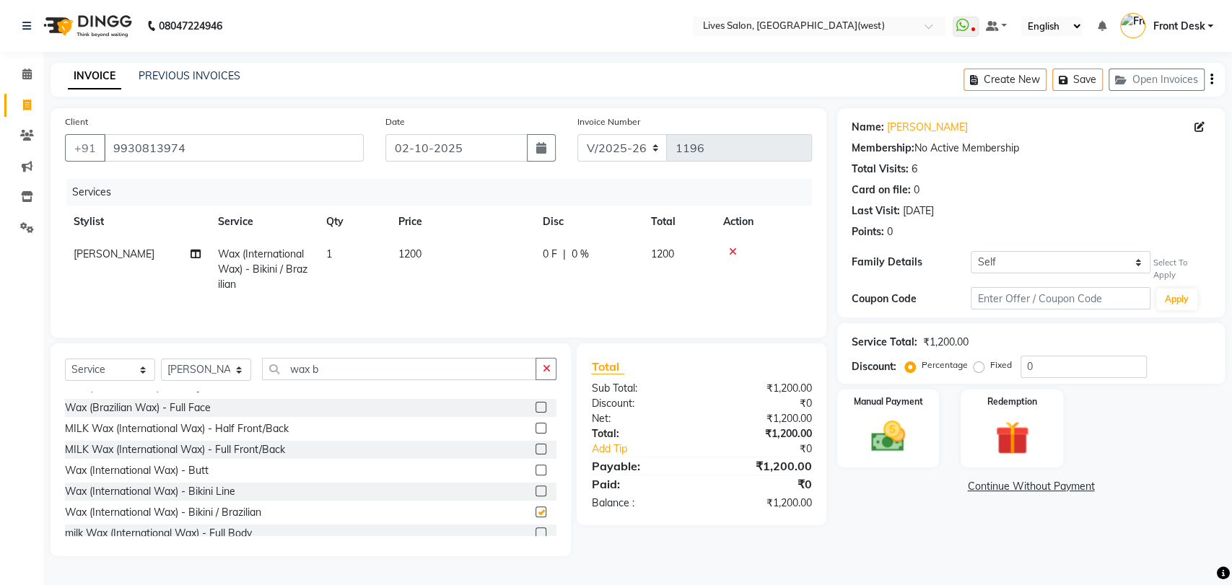
checkbox input "false"
click at [331, 367] on input "wax b" at bounding box center [399, 369] width 274 height 22
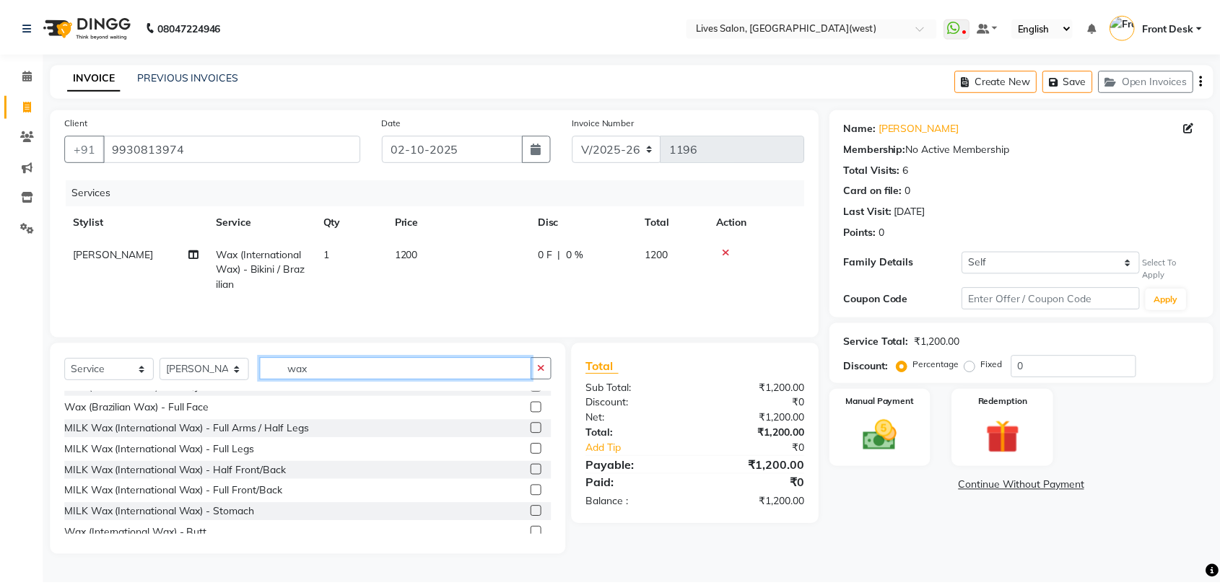
scroll to position [306, 0]
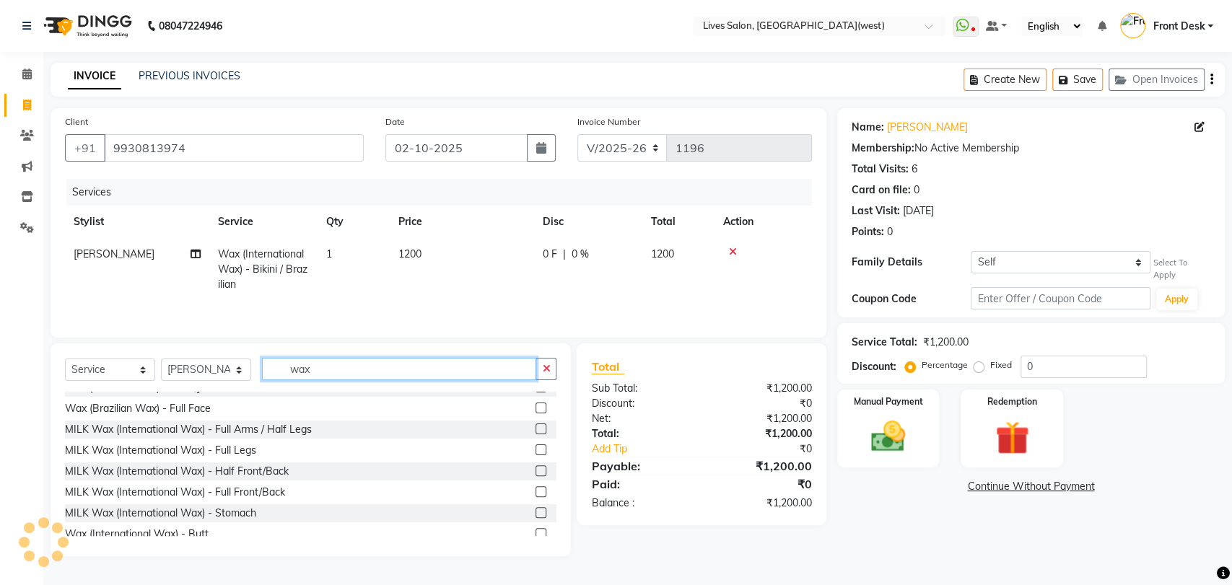
type input "wax"
click at [535, 430] on label at bounding box center [540, 429] width 11 height 11
click at [535, 430] on input "checkbox" at bounding box center [539, 429] width 9 height 9
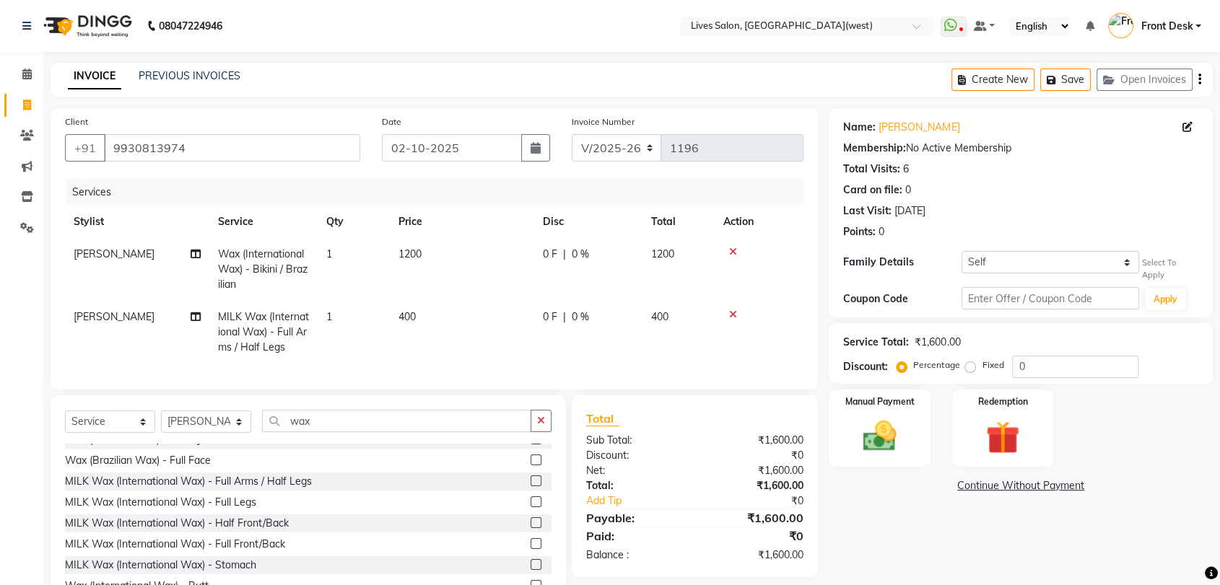
click at [530, 486] on label at bounding box center [535, 481] width 11 height 11
click at [530, 486] on input "checkbox" at bounding box center [534, 481] width 9 height 9
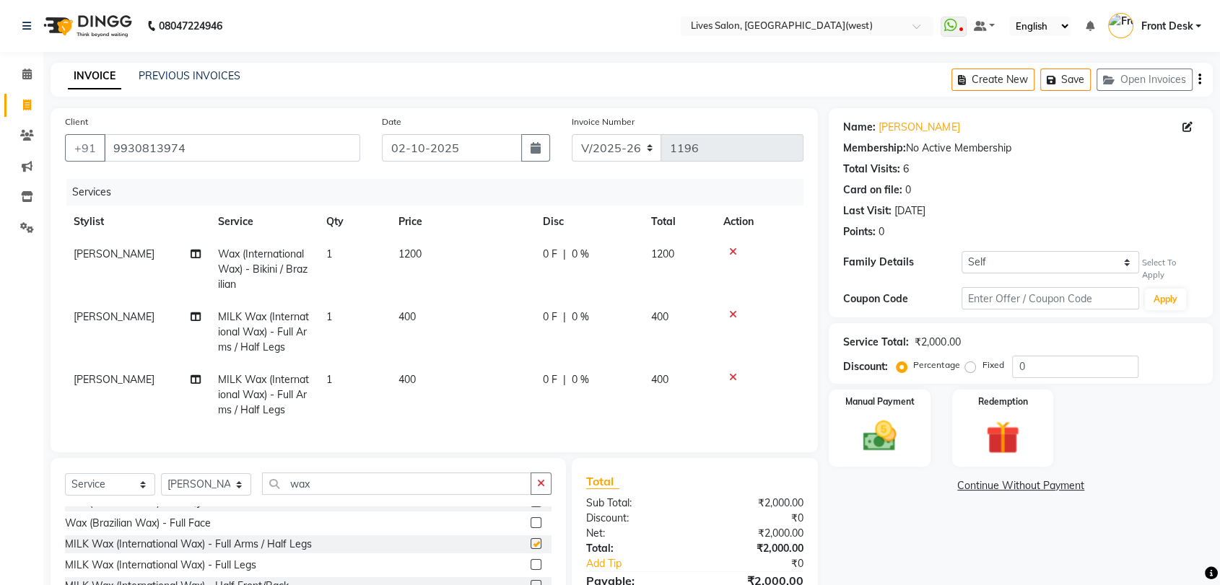
checkbox input "false"
click at [94, 258] on span "[PERSON_NAME]" at bounding box center [114, 254] width 81 height 13
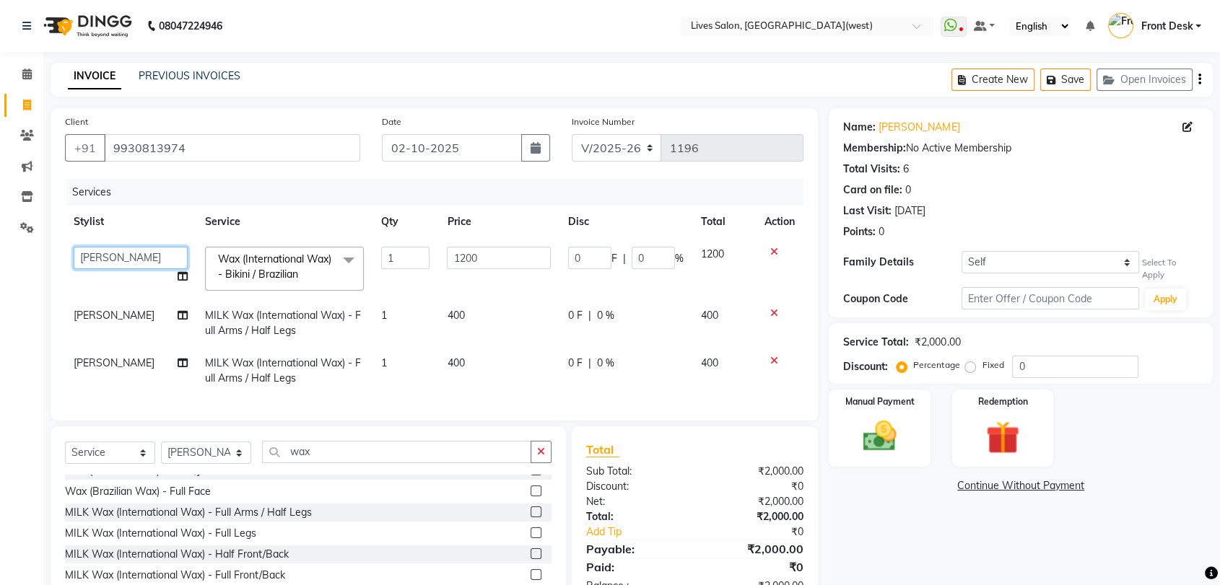
click at [115, 256] on select "[PERSON_NAME] Front Desk [PERSON_NAME] [PERSON_NAME] sameer [PERSON_NAME]" at bounding box center [131, 258] width 114 height 22
select select "24005"
click at [926, 554] on div "Name: Rutuja Salvi Membership: No Active Membership Total Visits: 6 Card on fil…" at bounding box center [1025, 373] width 395 height 531
click at [880, 445] on img at bounding box center [879, 436] width 56 height 40
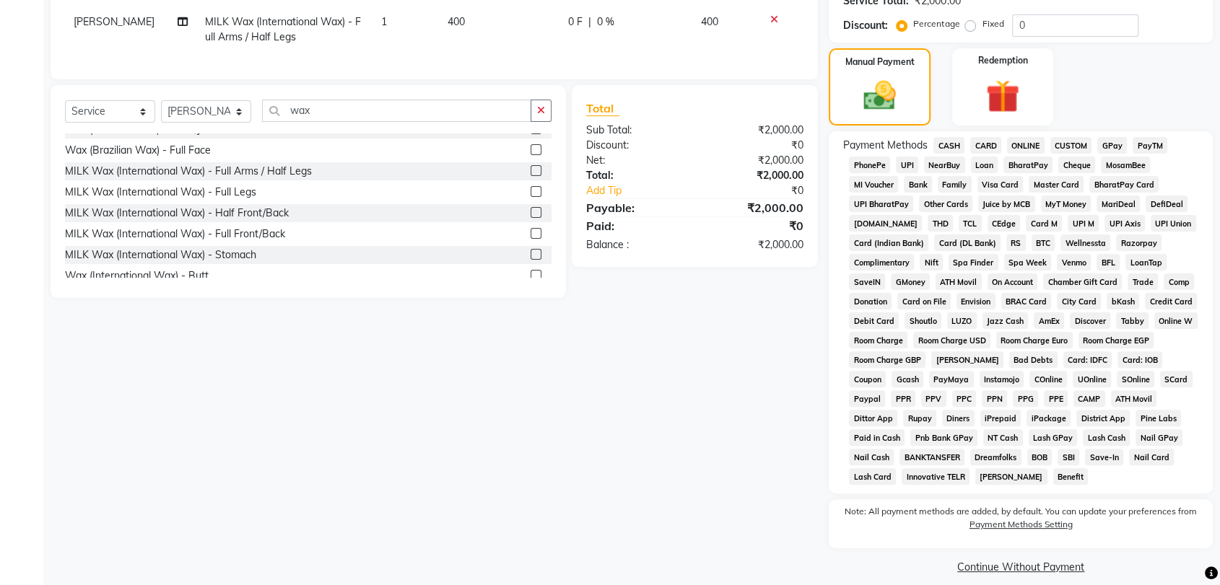
scroll to position [356, 0]
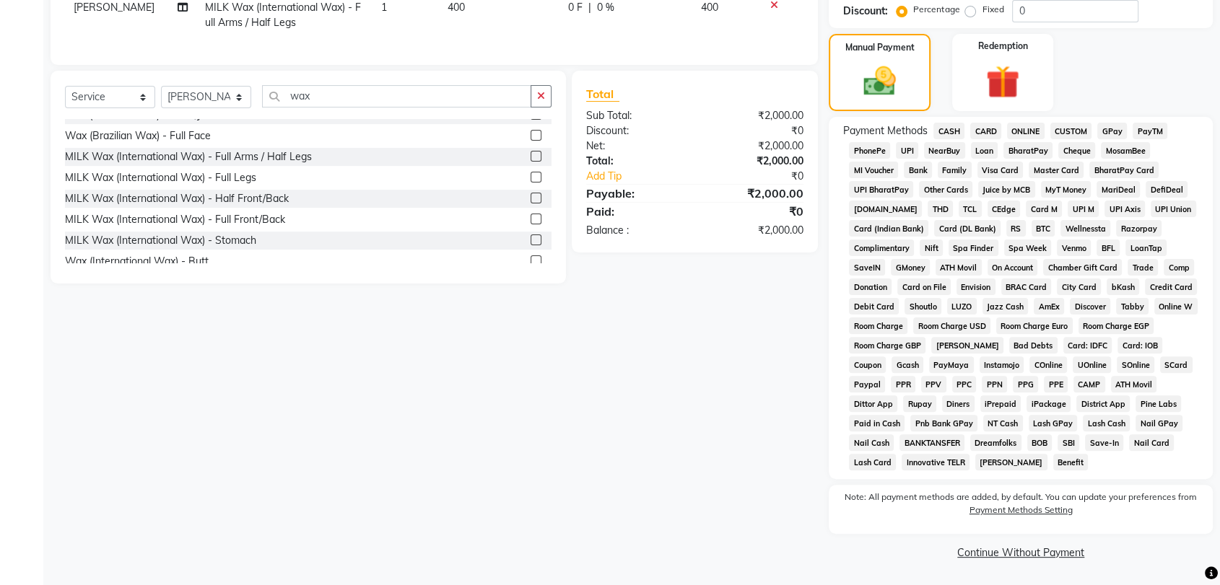
click at [943, 127] on span "CASH" at bounding box center [948, 131] width 31 height 17
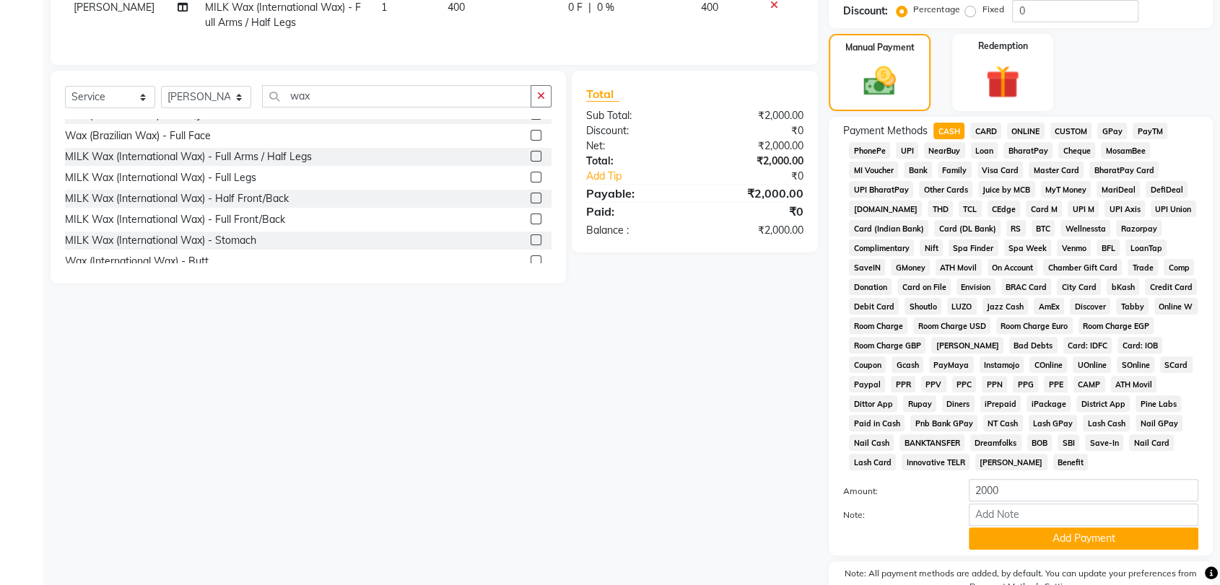
click at [1146, 128] on span "PayTM" at bounding box center [1149, 131] width 35 height 17
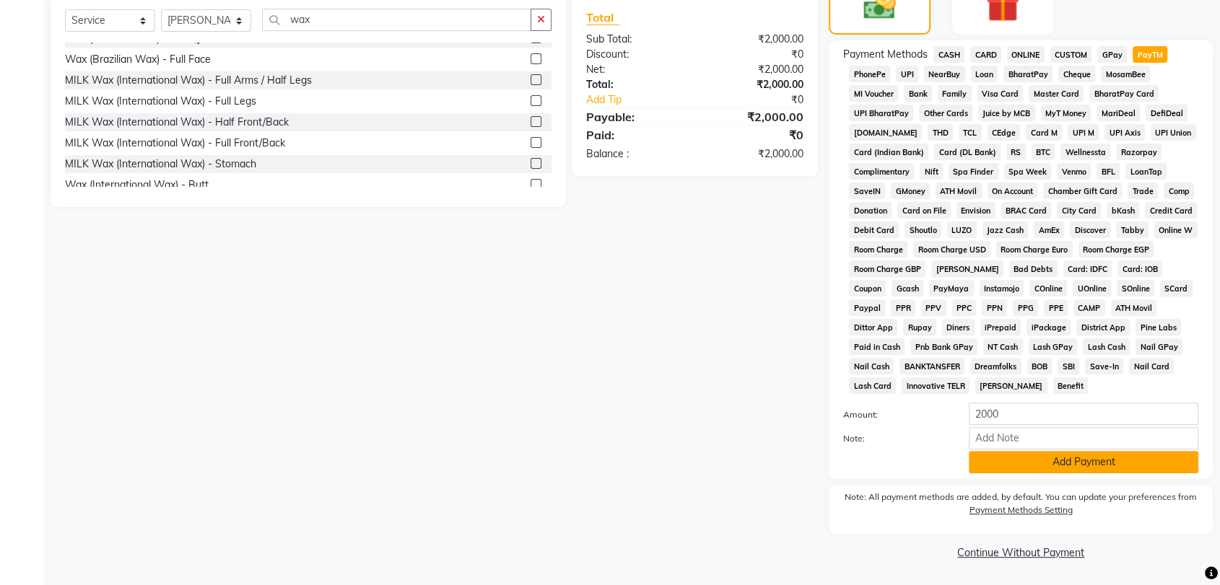
click at [1045, 458] on button "Add Payment" at bounding box center [1082, 462] width 229 height 22
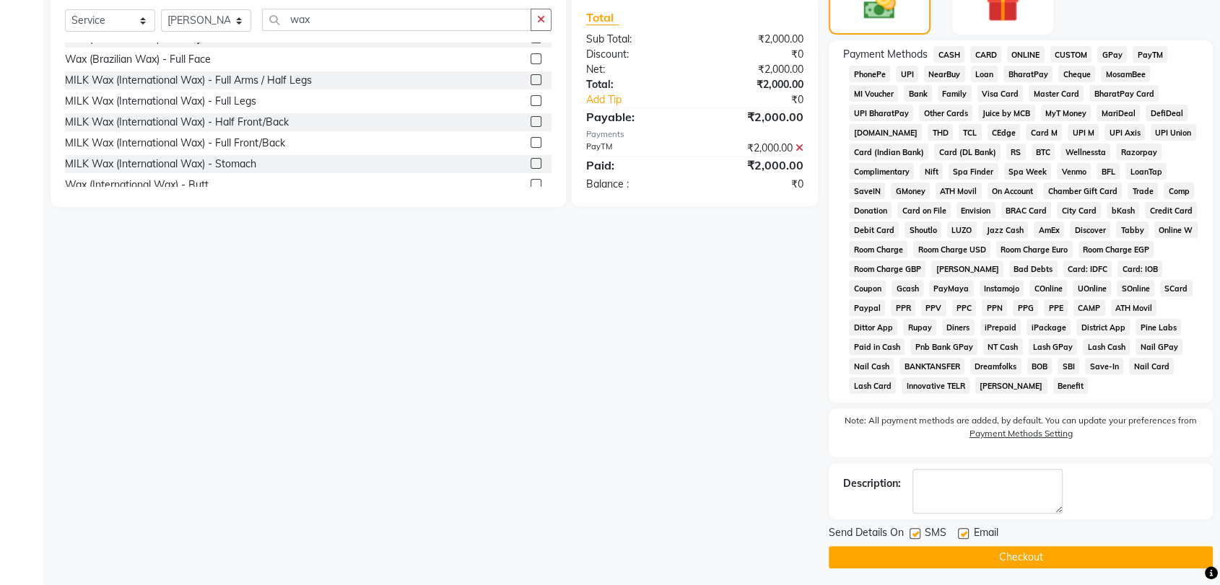
click at [1045, 458] on div "Name: Rutuja Salvi Membership: No Active Membership Total Visits: 6 Card on fil…" at bounding box center [1025, 122] width 395 height 893
click at [999, 556] on button "Checkout" at bounding box center [1020, 557] width 384 height 22
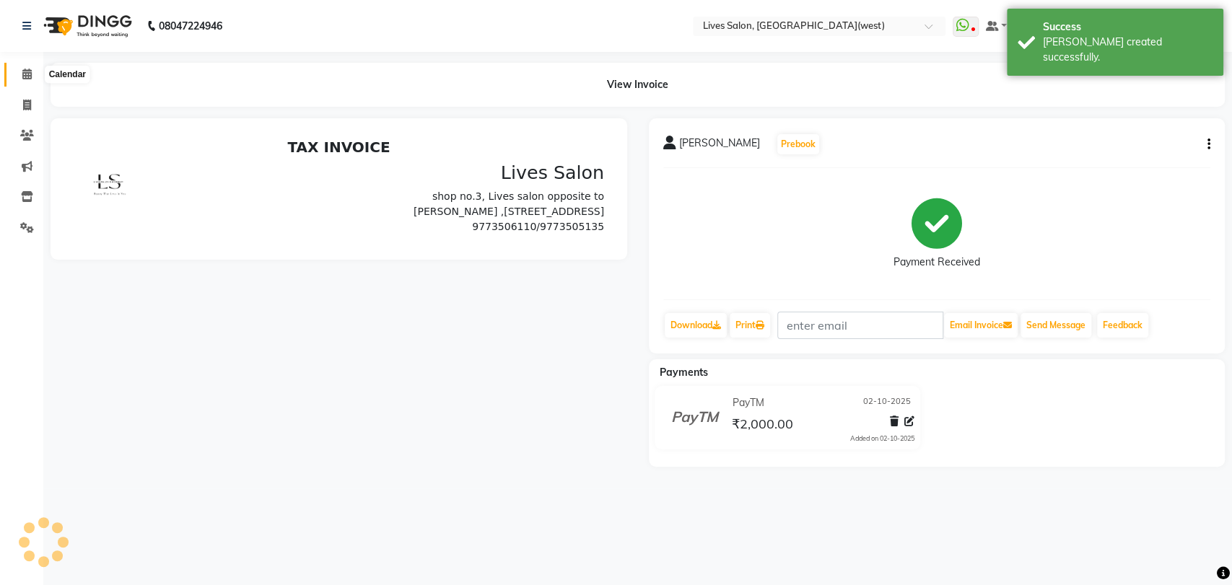
click at [23, 78] on icon at bounding box center [26, 74] width 9 height 11
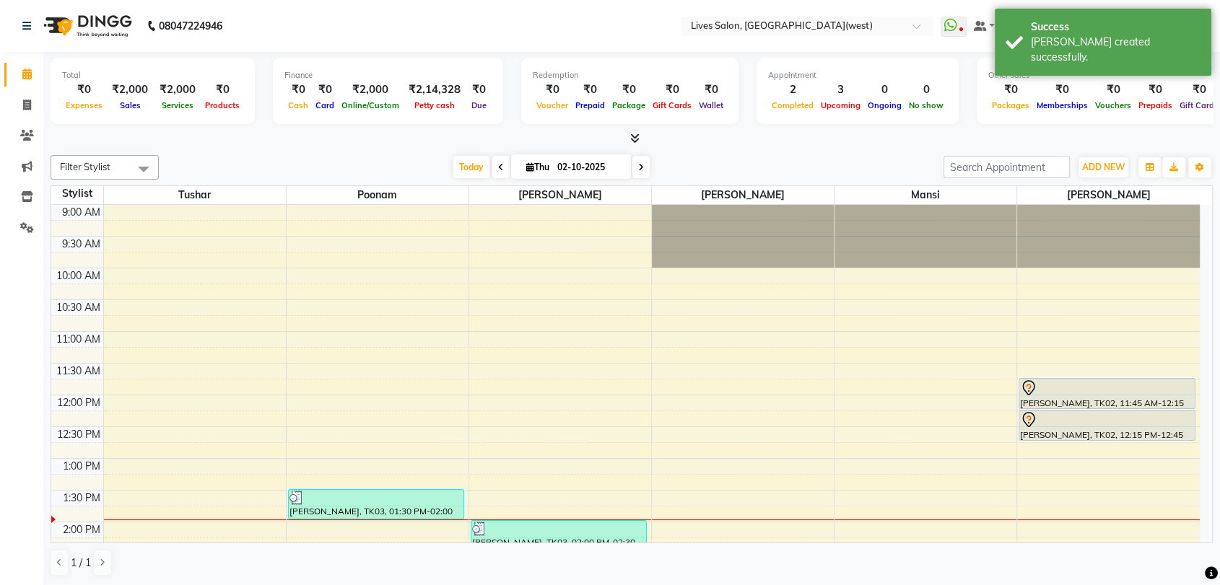
click at [540, 170] on span "Thu" at bounding box center [537, 167] width 30 height 11
select select "10"
select select "2025"
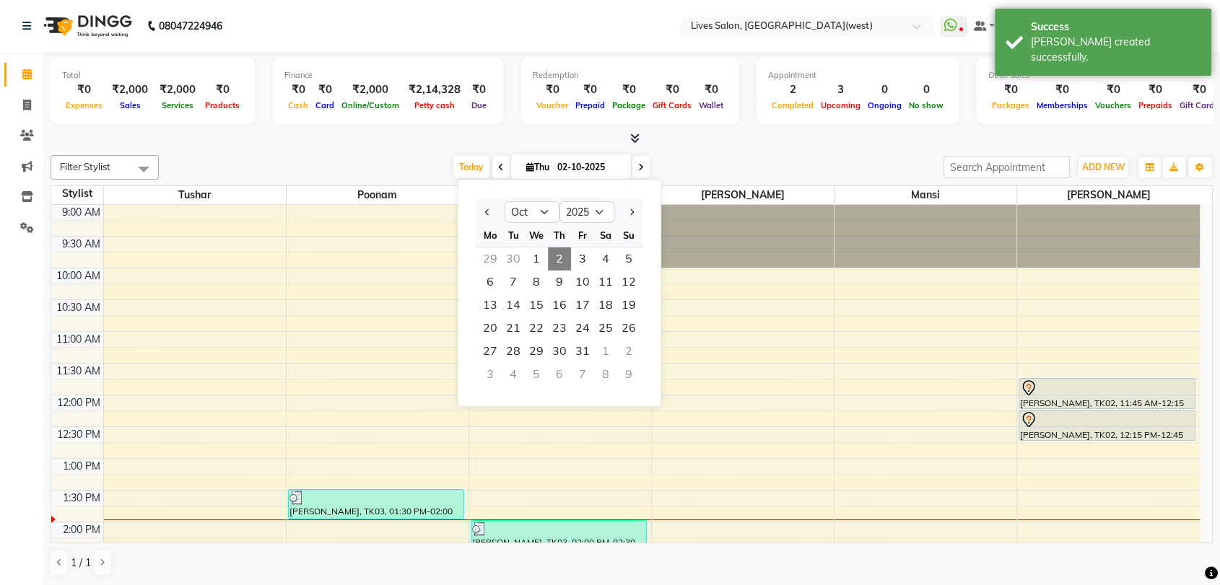
click at [535, 374] on div "5" at bounding box center [536, 374] width 23 height 23
type input "05-11-2025"
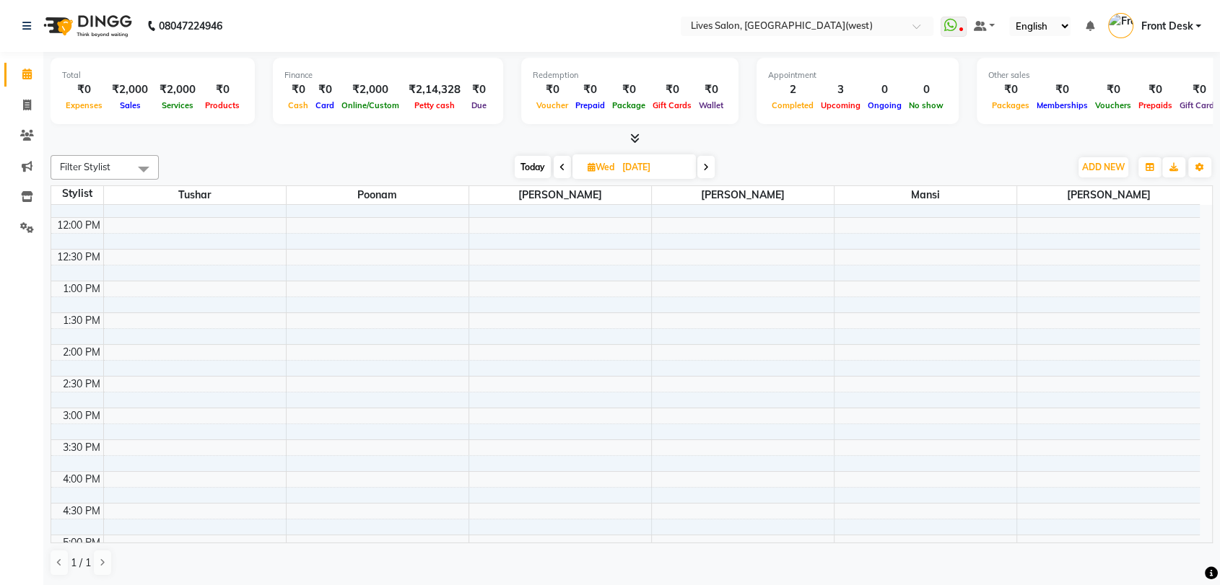
scroll to position [175, 0]
click at [318, 258] on div "9:00 AM 9:30 AM 10:00 AM 10:30 AM 11:00 AM 11:30 AM 12:00 PM 12:30 PM 1:00 PM 1…" at bounding box center [625, 474] width 1148 height 888
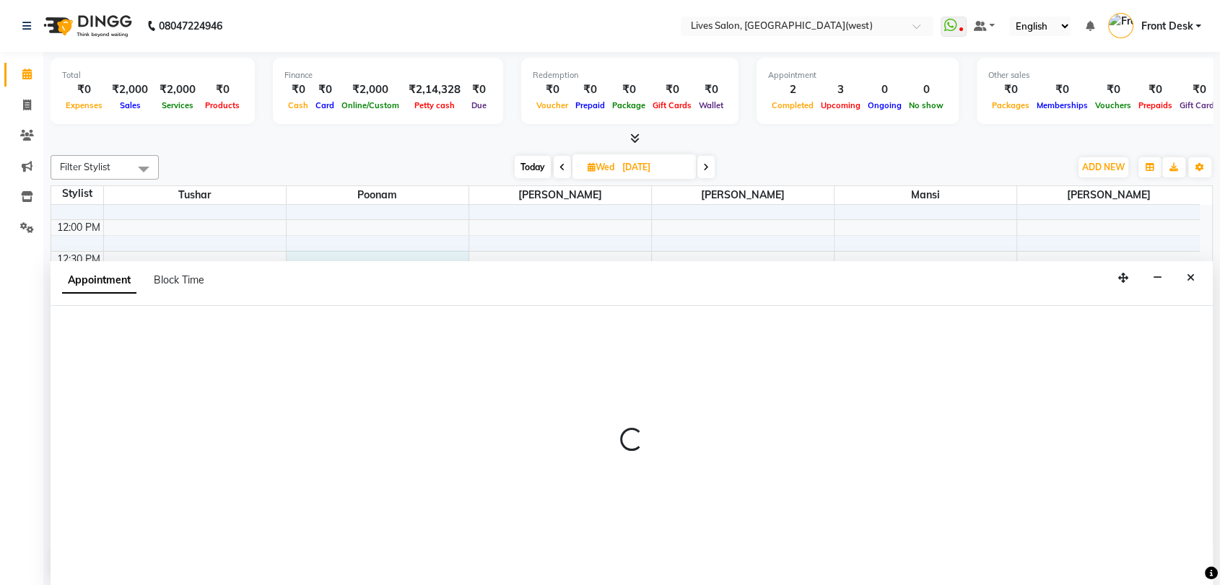
scroll to position [1, 0]
select select "24005"
select select "tentative"
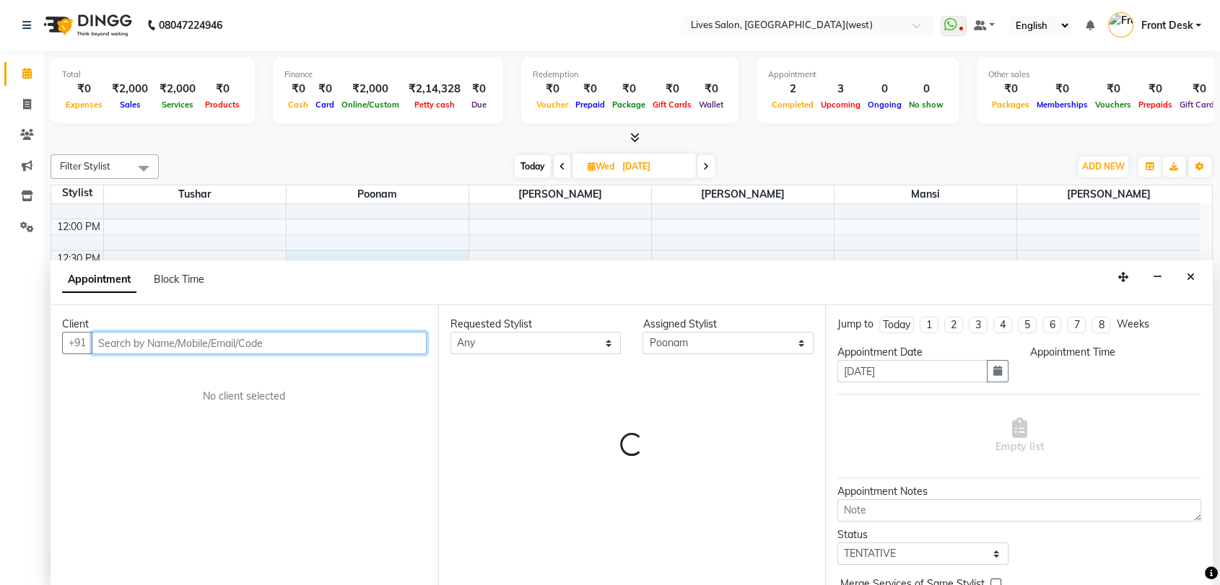
select select "750"
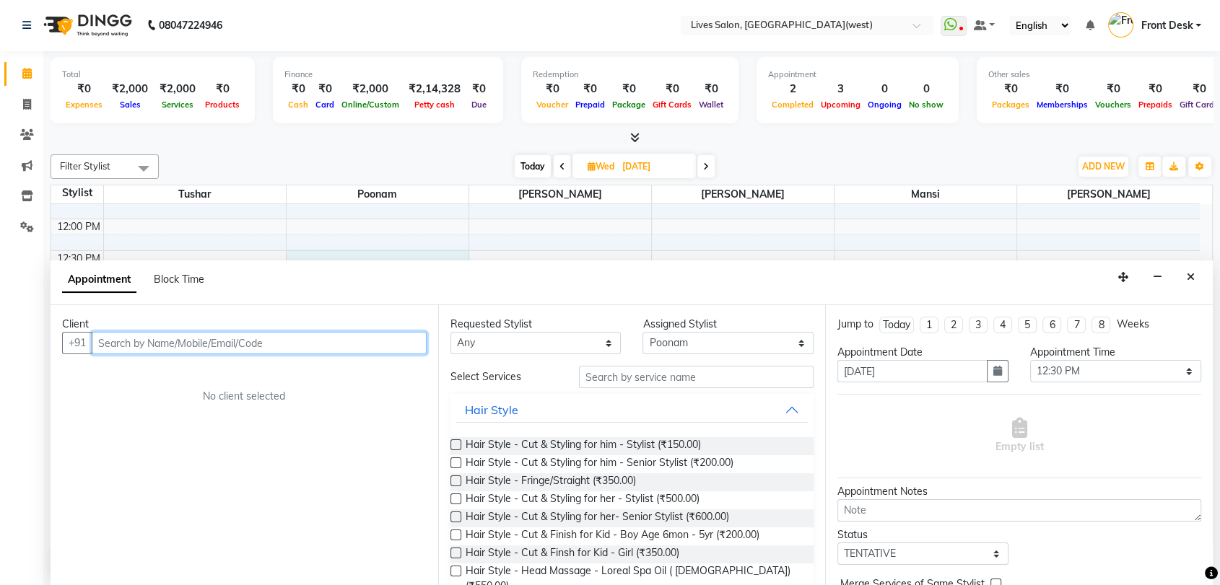
click at [134, 349] on input "text" at bounding box center [259, 343] width 335 height 22
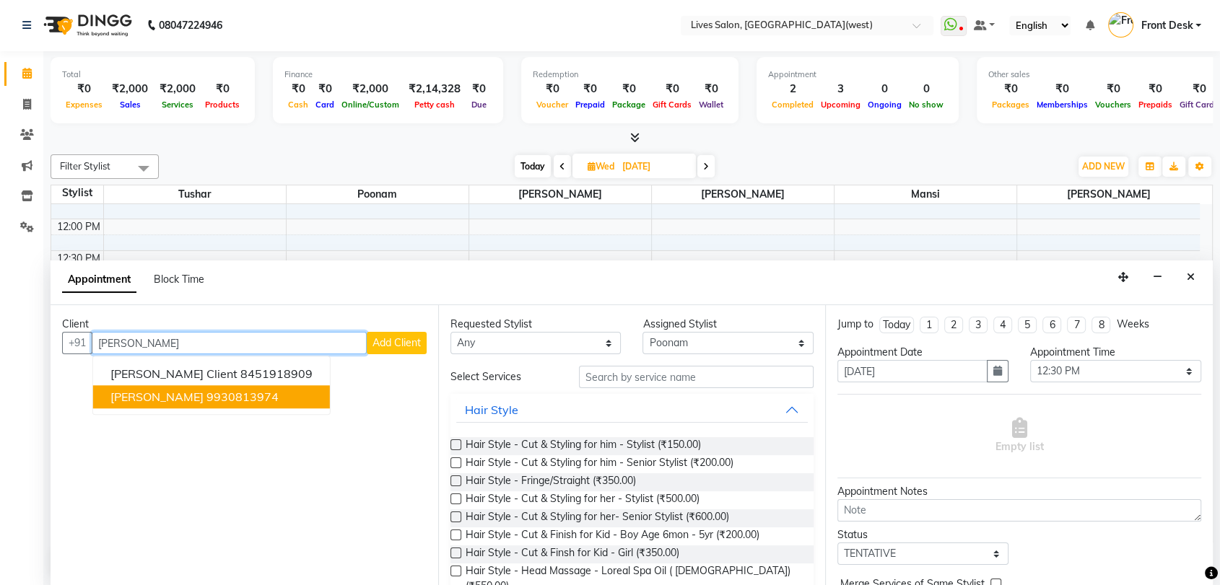
click at [206, 395] on ngb-highlight "9930813974" at bounding box center [242, 397] width 72 height 14
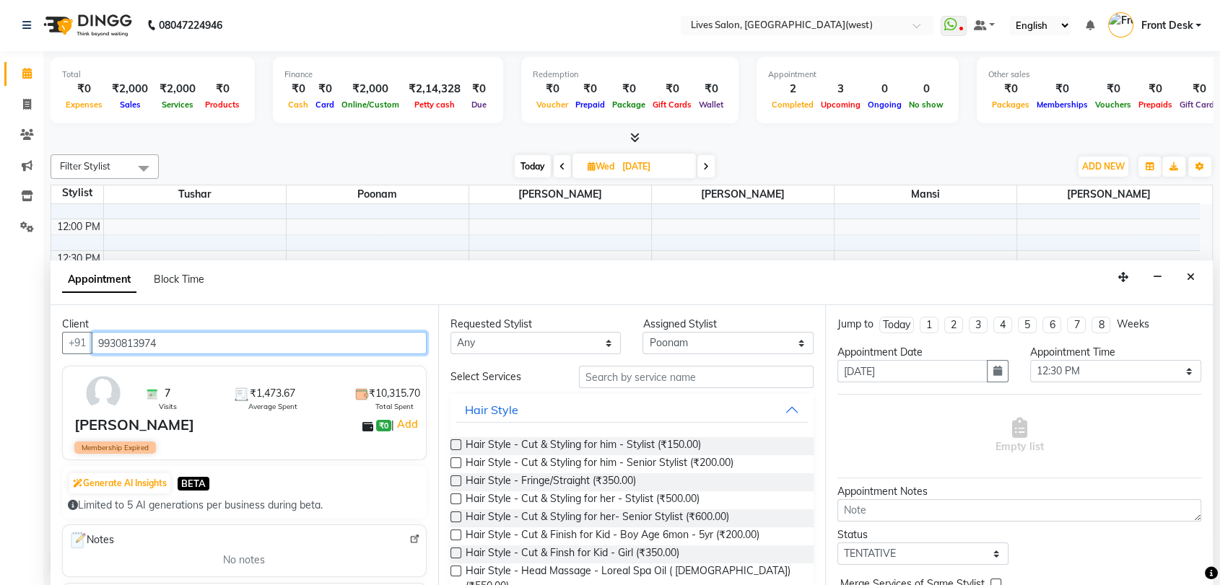
type input "9930813974"
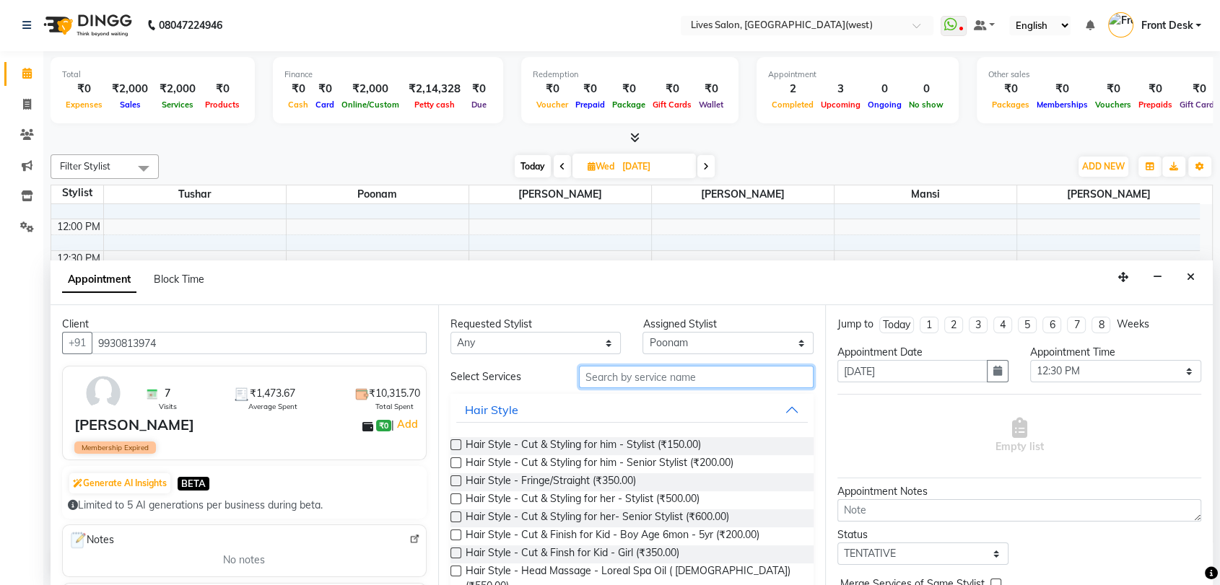
click at [595, 382] on input "text" at bounding box center [696, 377] width 235 height 22
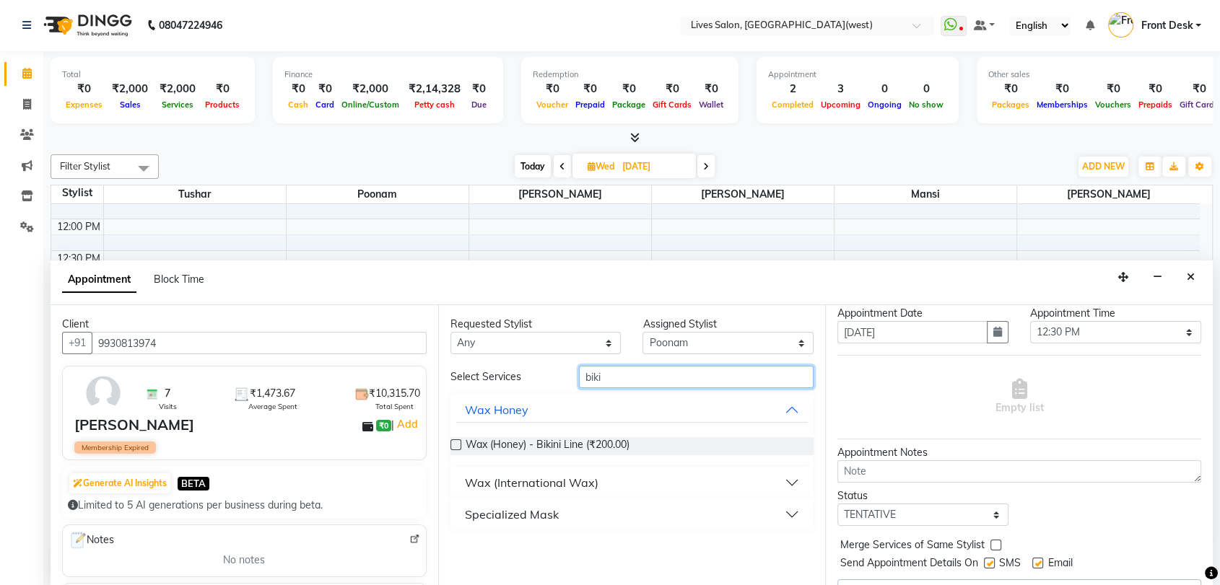
scroll to position [71, 0]
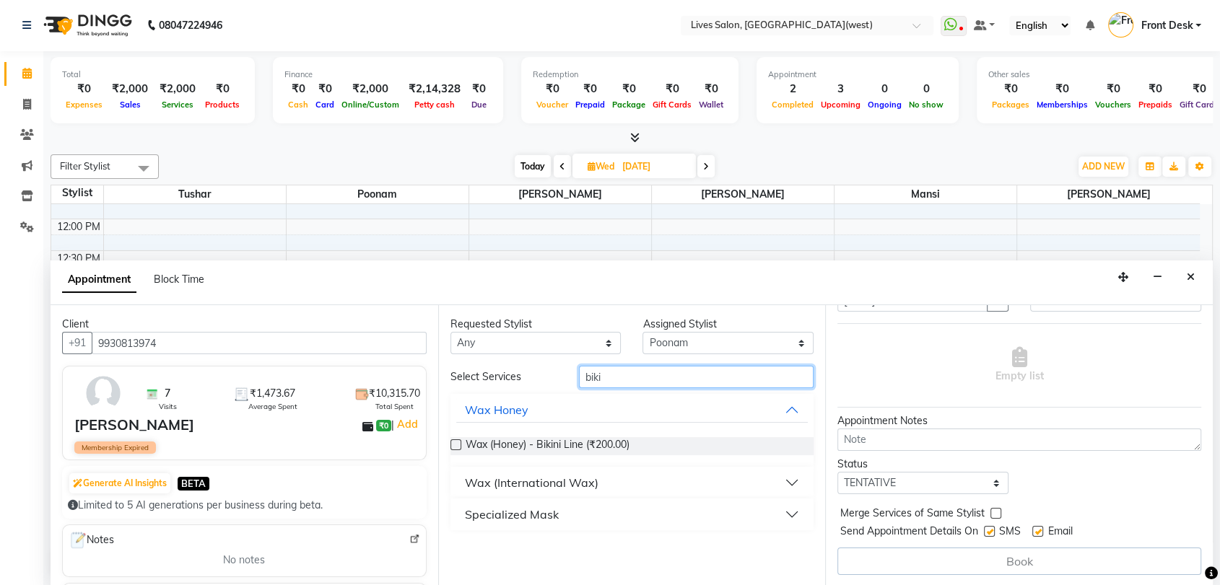
type input "biki"
click at [482, 486] on div "Wax (International Wax)" at bounding box center [532, 482] width 134 height 17
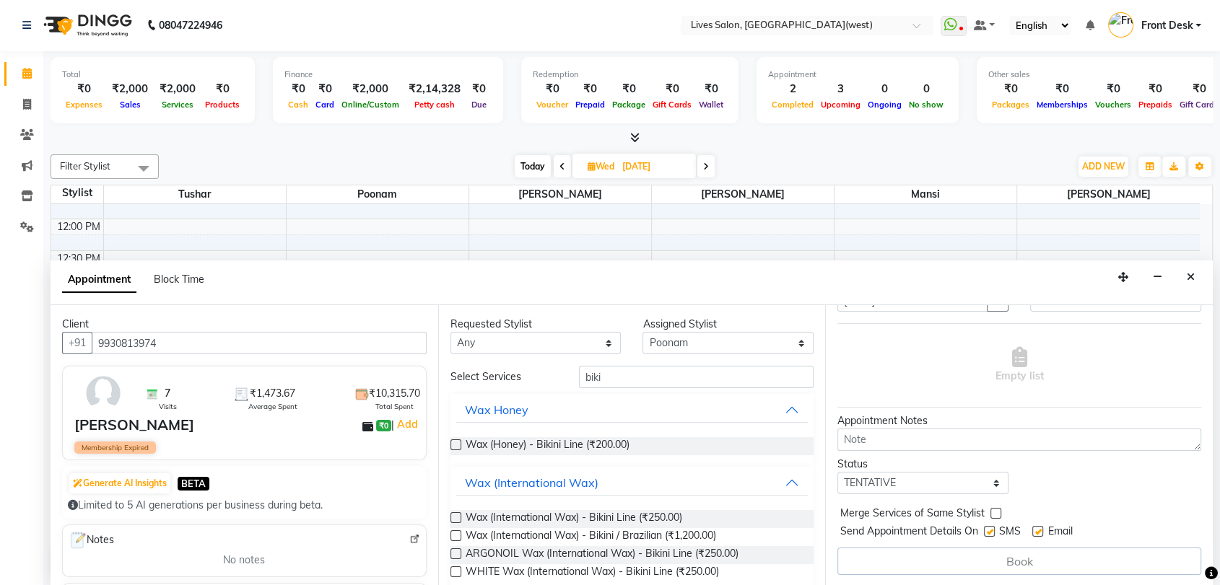
click at [456, 536] on label at bounding box center [455, 535] width 11 height 11
click at [456, 536] on input "checkbox" at bounding box center [454, 537] width 9 height 9
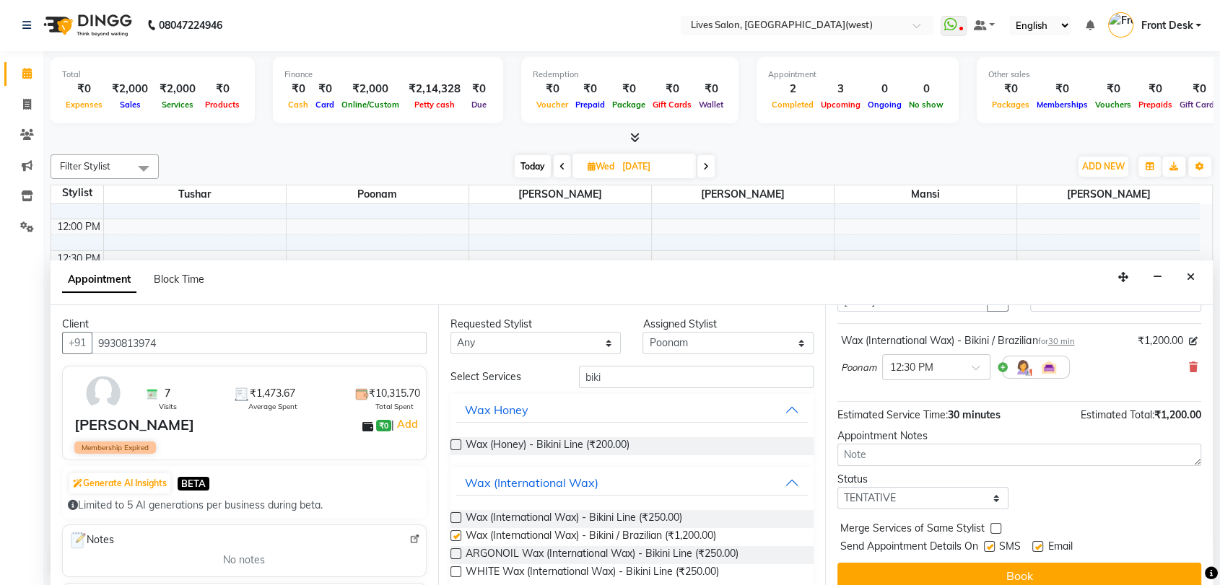
checkbox input "false"
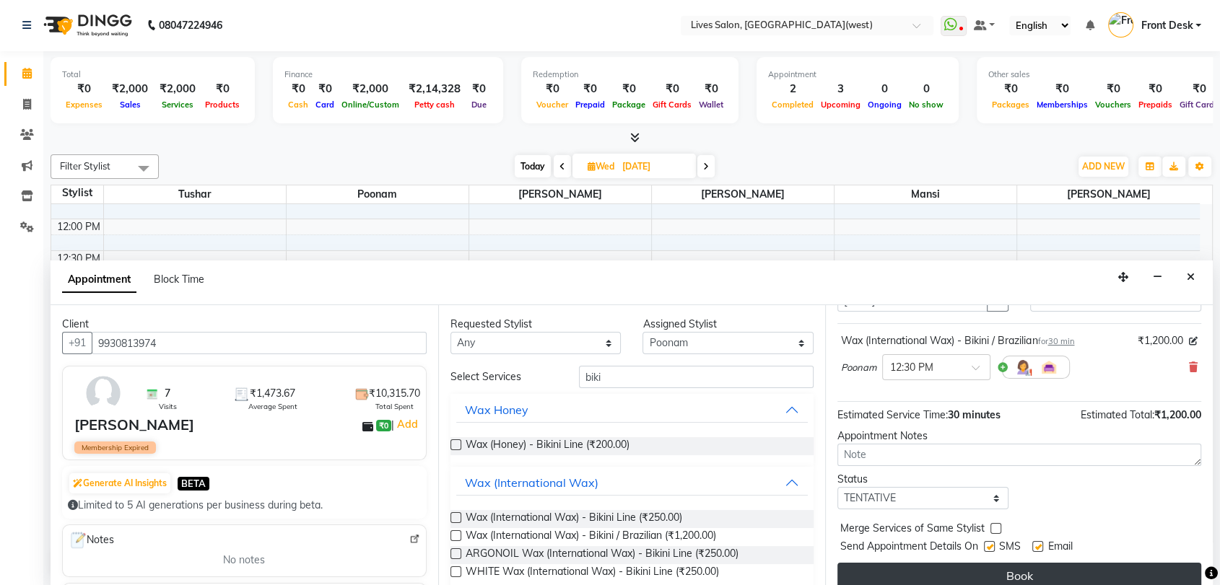
click at [1047, 577] on button "Book" at bounding box center [1019, 576] width 364 height 26
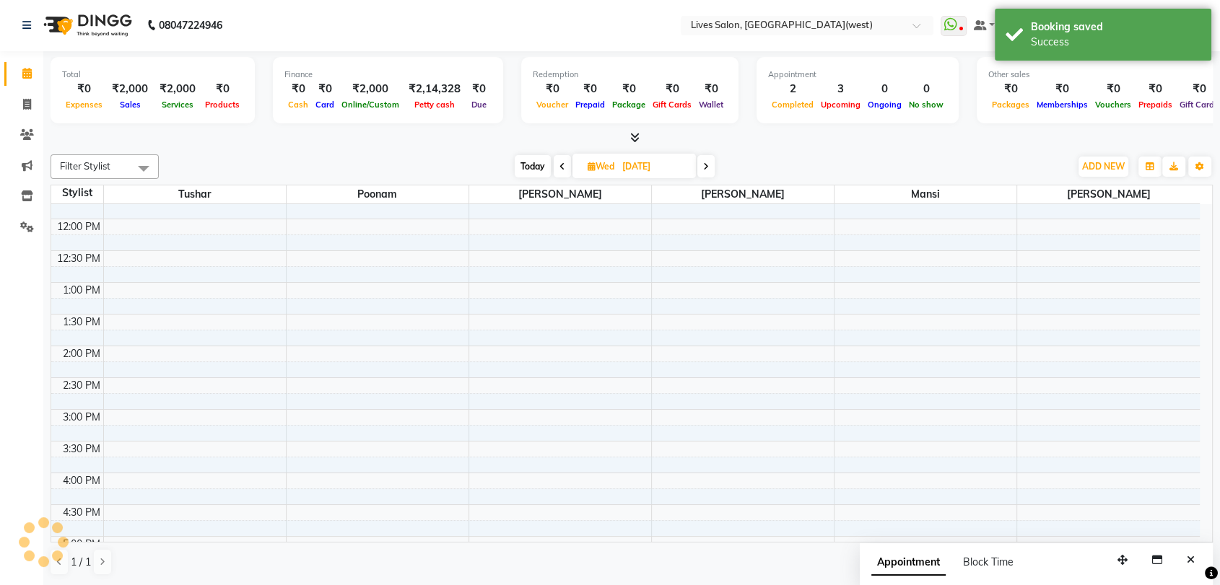
scroll to position [0, 0]
click at [520, 165] on span "Today" at bounding box center [533, 167] width 36 height 22
type input "02-10-2025"
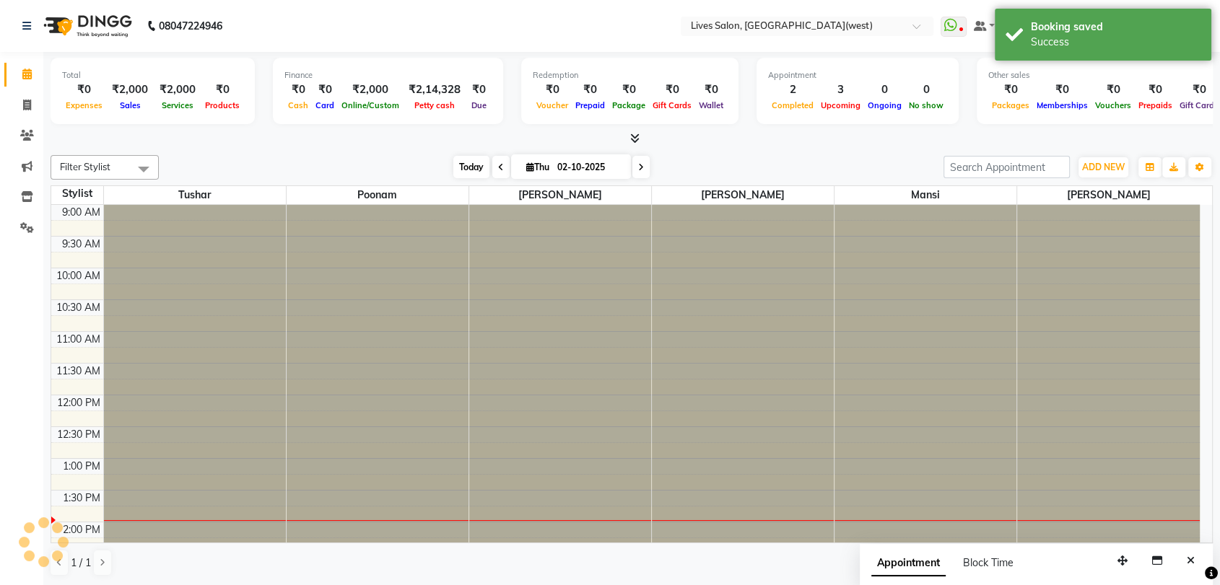
scroll to position [317, 0]
